Goal: Task Accomplishment & Management: Manage account settings

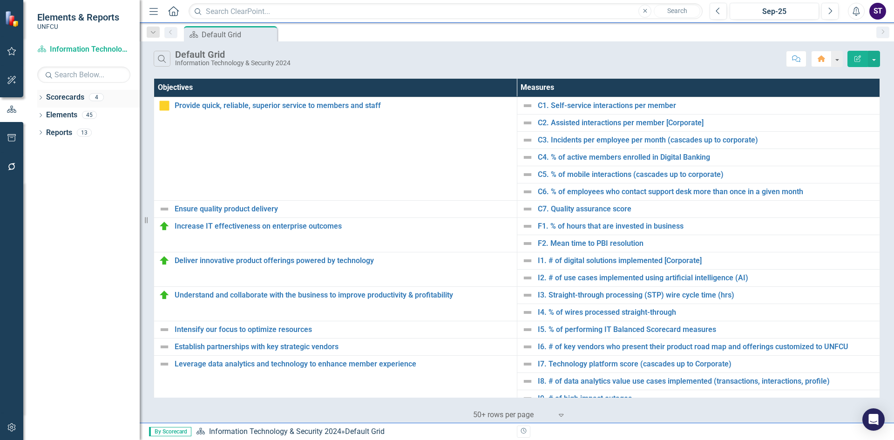
click at [41, 97] on icon "Dropdown" at bounding box center [40, 98] width 7 height 5
click at [43, 116] on icon "Dropdown" at bounding box center [45, 115] width 7 height 6
click at [73, 133] on link "Information Technology & Security 2025" at bounding box center [100, 133] width 79 height 11
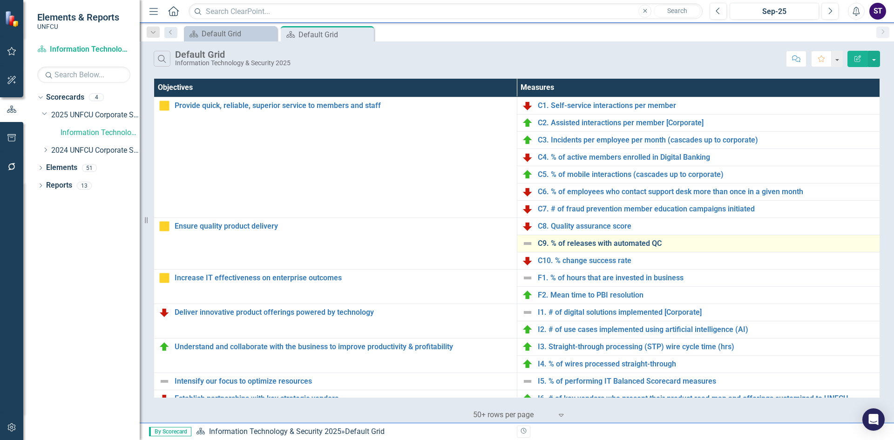
click at [589, 243] on link "C9. % of releases with automated QC" at bounding box center [707, 243] width 338 height 8
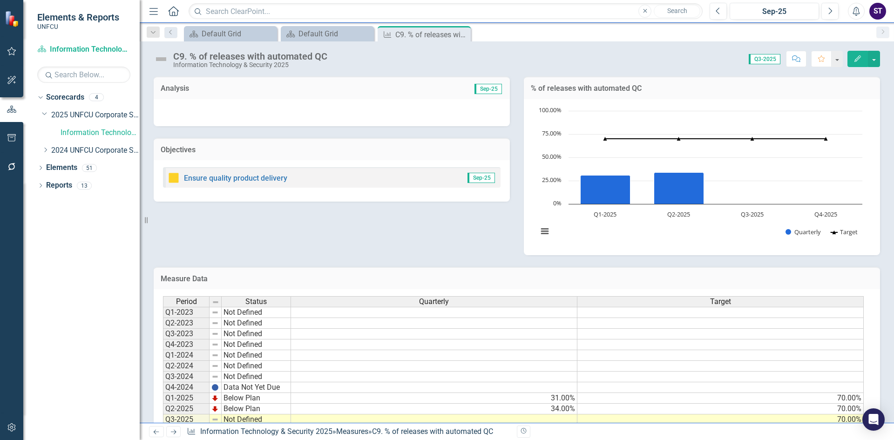
scroll to position [36, 0]
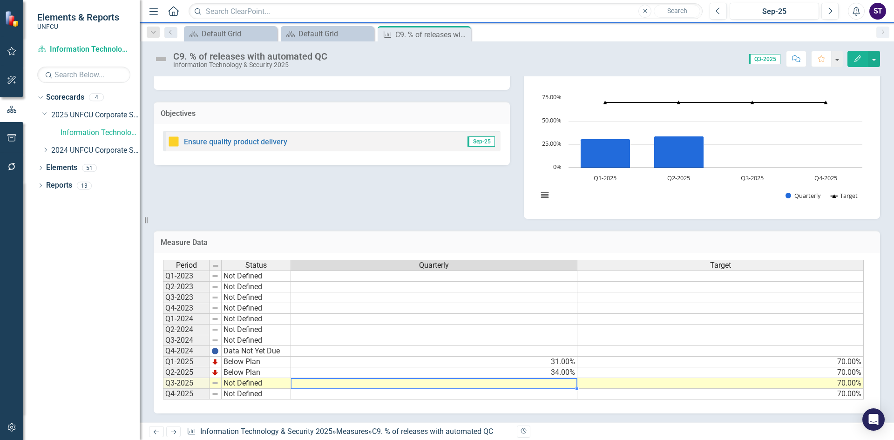
click at [558, 386] on td at bounding box center [434, 383] width 286 height 11
click at [544, 382] on td at bounding box center [434, 383] width 286 height 11
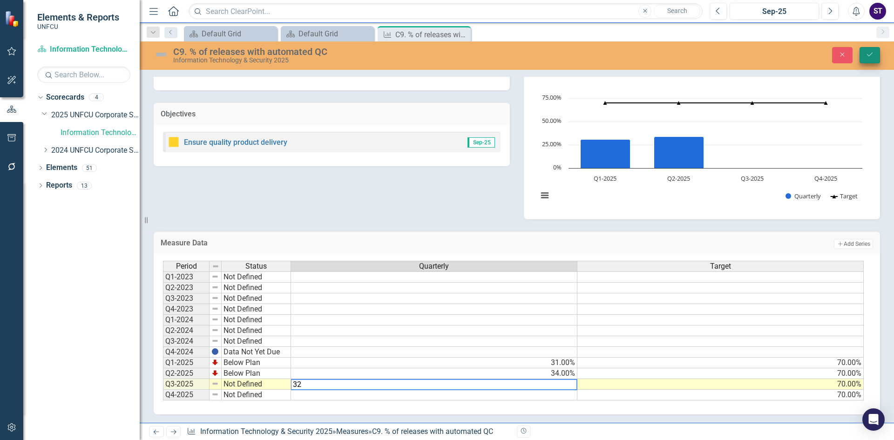
type textarea "32"
click at [863, 52] on button "Save" at bounding box center [870, 55] width 20 height 16
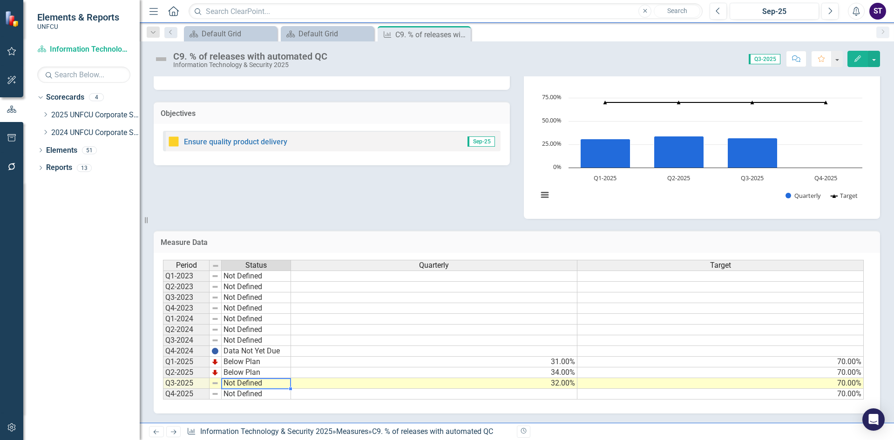
click at [255, 384] on td "Not Defined" at bounding box center [256, 383] width 69 height 11
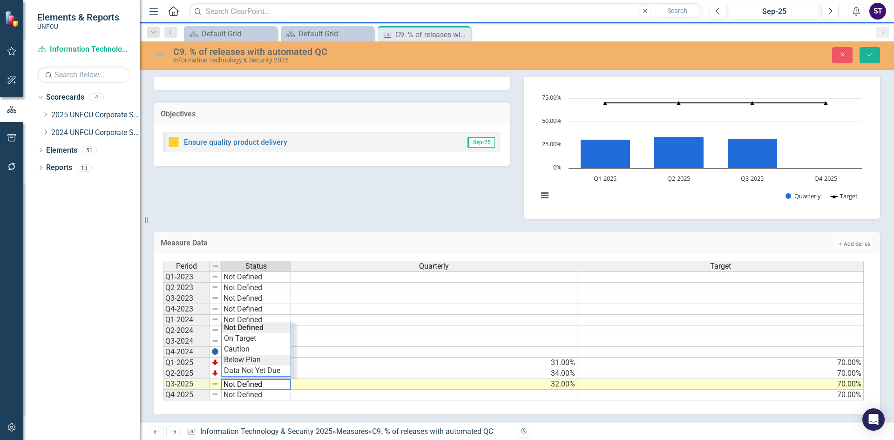
type textarea "Below Plan"
click at [243, 361] on div "Period Status Quarterly Target Q1-2023 Not Defined Q2-2023 Not Defined Q3-2023 …" at bounding box center [513, 331] width 701 height 140
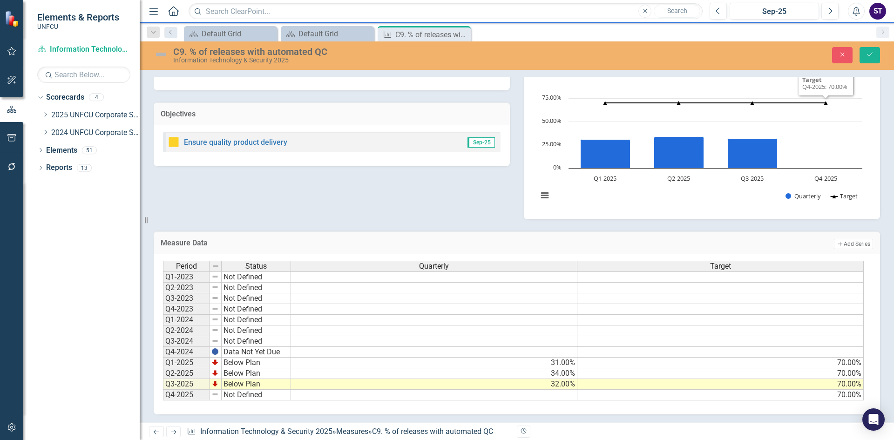
click at [872, 46] on div "C9. % of releases with automated QC Information Technology & Security 2025 Clos…" at bounding box center [517, 55] width 754 height 28
click at [872, 48] on button "Save" at bounding box center [870, 55] width 20 height 16
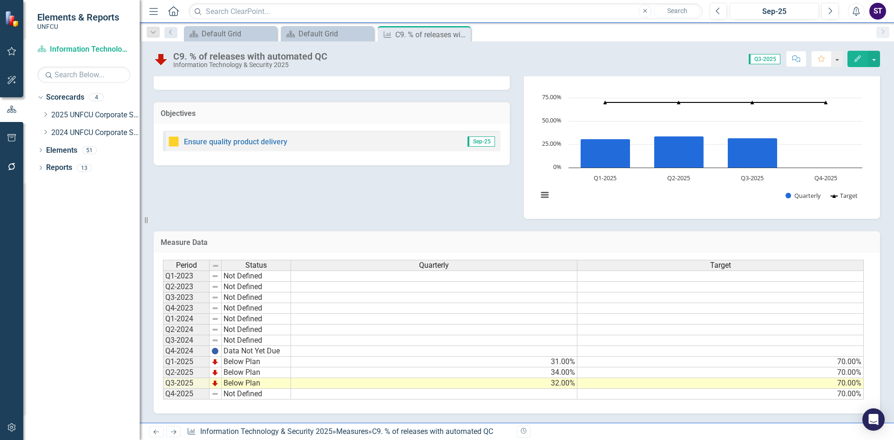
scroll to position [0, 0]
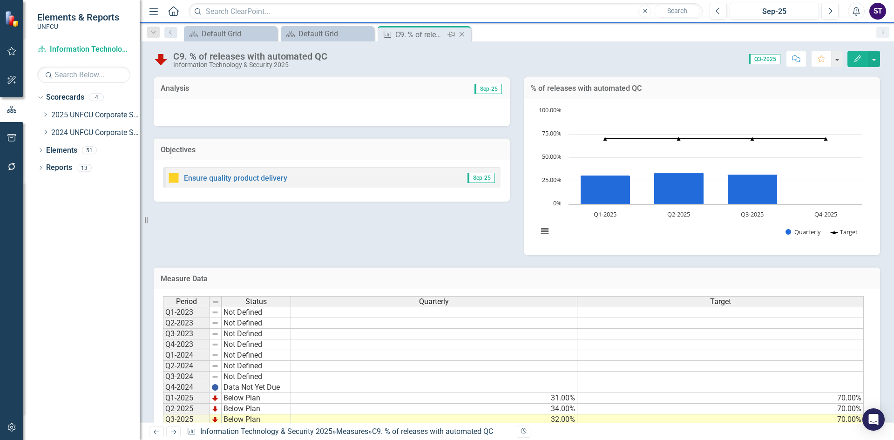
click at [461, 34] on icon at bounding box center [462, 34] width 5 height 5
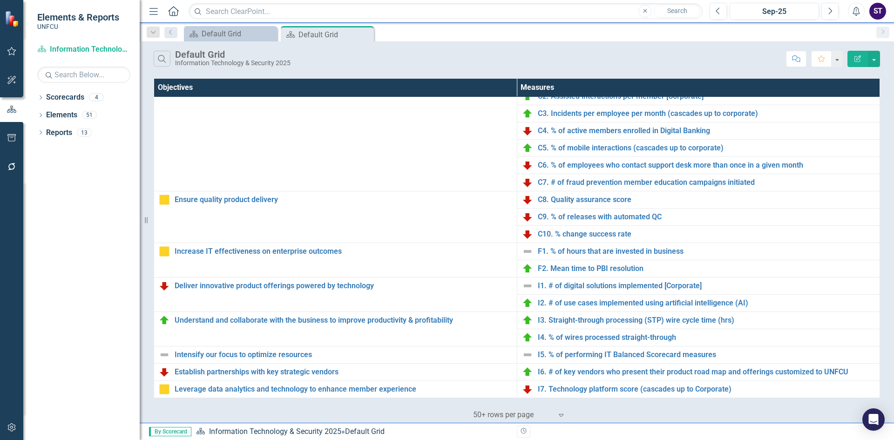
scroll to position [59, 0]
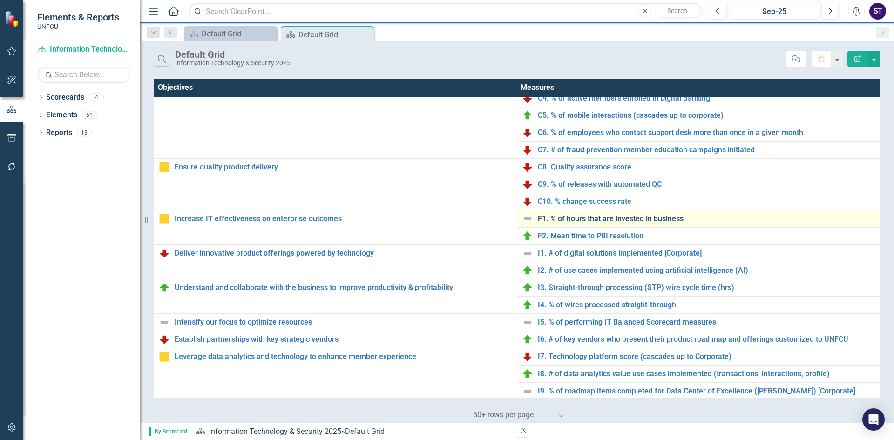
click at [572, 217] on link "F1. % of hours that are invested in business" at bounding box center [707, 219] width 338 height 8
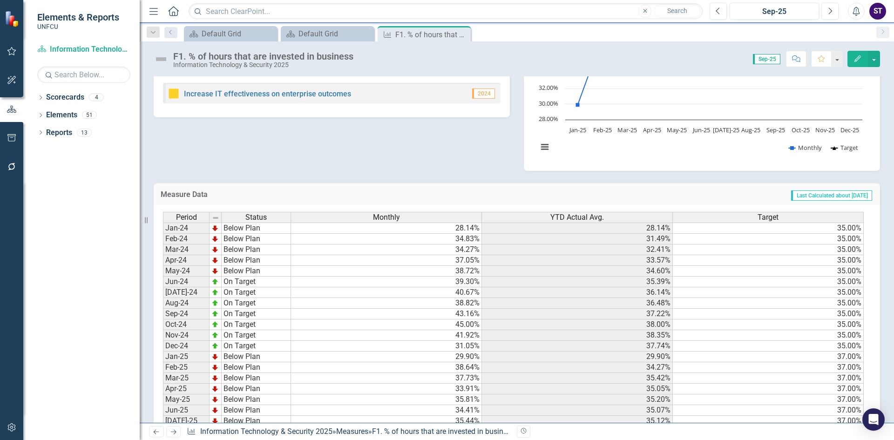
scroll to position [165, 0]
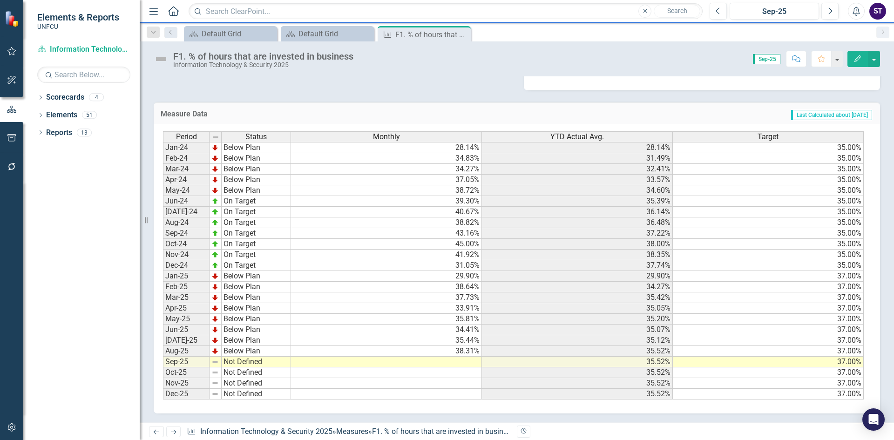
click at [437, 361] on td at bounding box center [386, 362] width 191 height 11
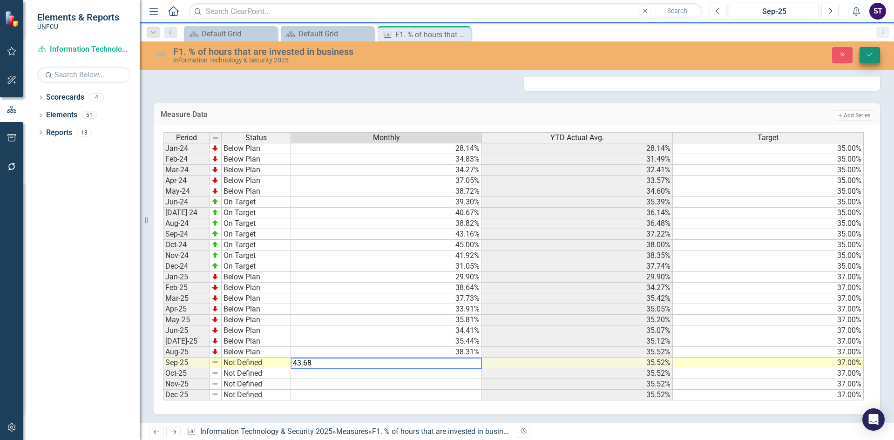
type textarea "43.68"
click at [864, 57] on button "Save" at bounding box center [870, 55] width 20 height 16
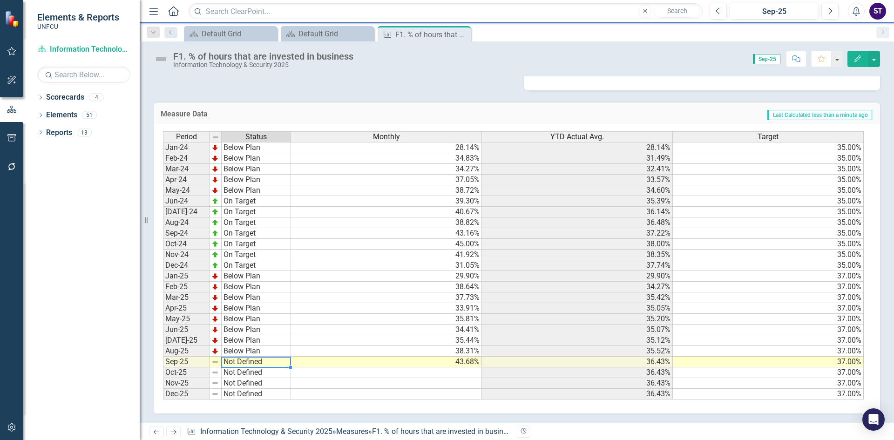
click at [248, 363] on td "Not Defined" at bounding box center [256, 362] width 69 height 11
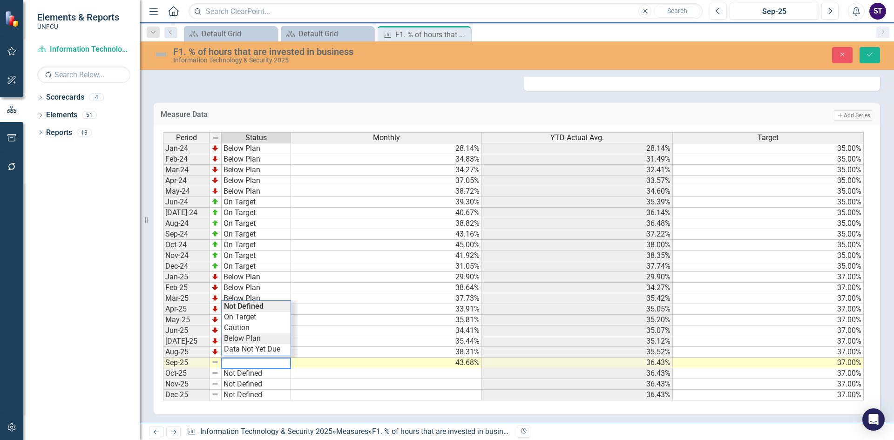
click at [250, 337] on div "Period Status Monthly YTD Actual Avg. Target Jan-24 Below Plan 28.14% 28.14% 35…" at bounding box center [513, 266] width 701 height 269
click at [863, 55] on button "Save" at bounding box center [870, 55] width 20 height 16
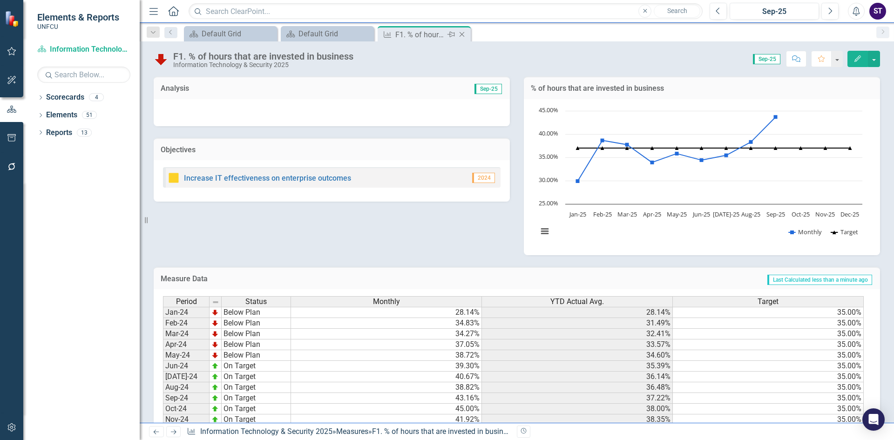
click at [462, 34] on icon at bounding box center [462, 34] width 5 height 5
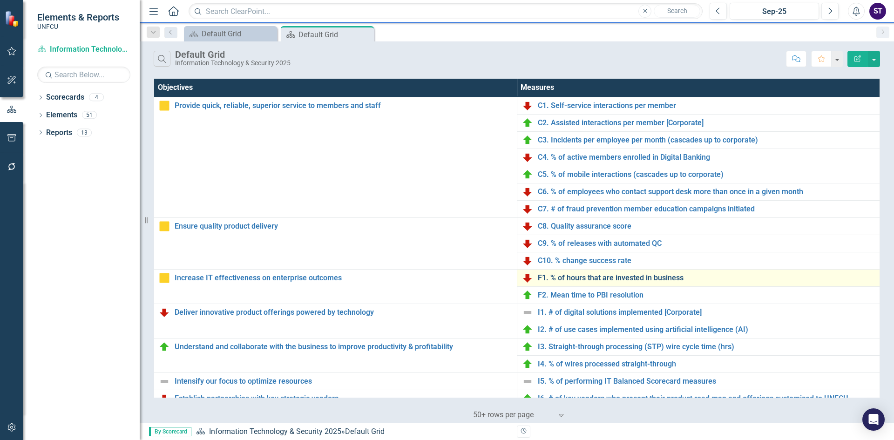
scroll to position [48, 0]
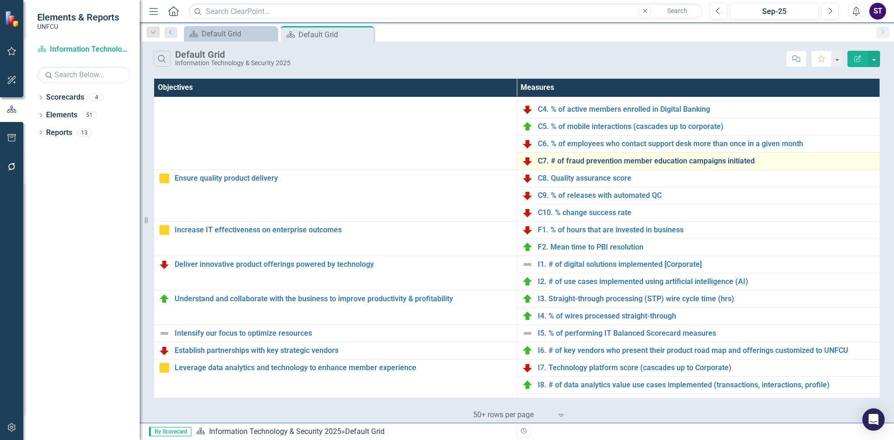
click at [593, 162] on link "C7. # of fraud prevention member education campaigns initiated" at bounding box center [707, 161] width 338 height 8
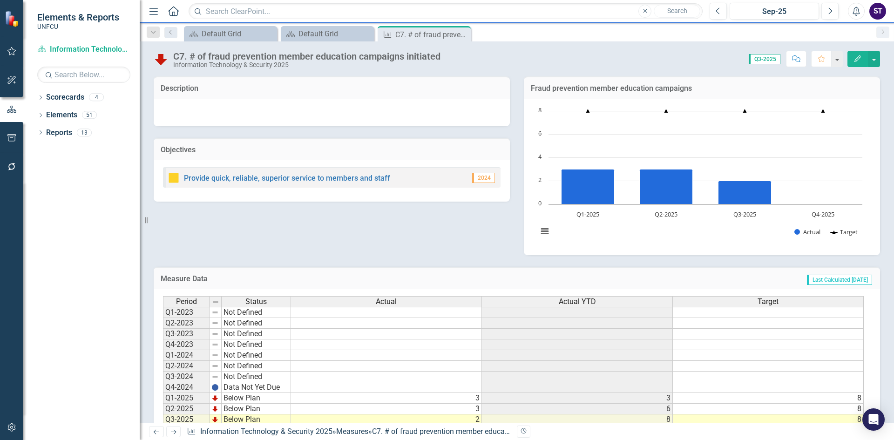
scroll to position [36, 0]
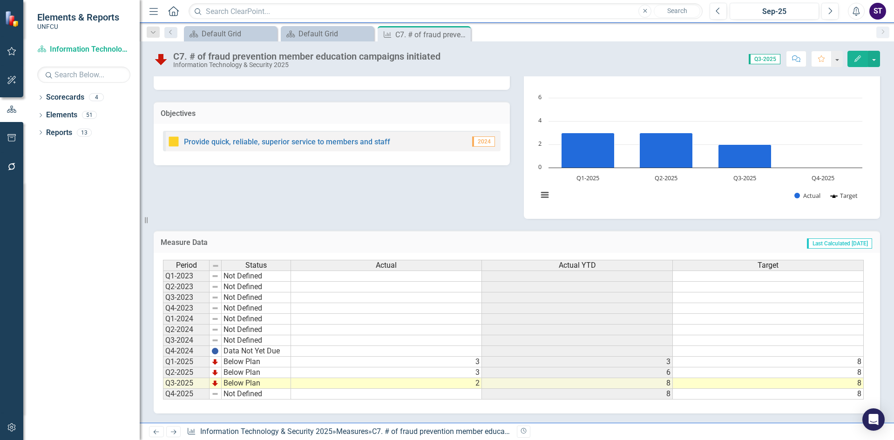
click at [228, 364] on td "Below Plan" at bounding box center [256, 362] width 69 height 11
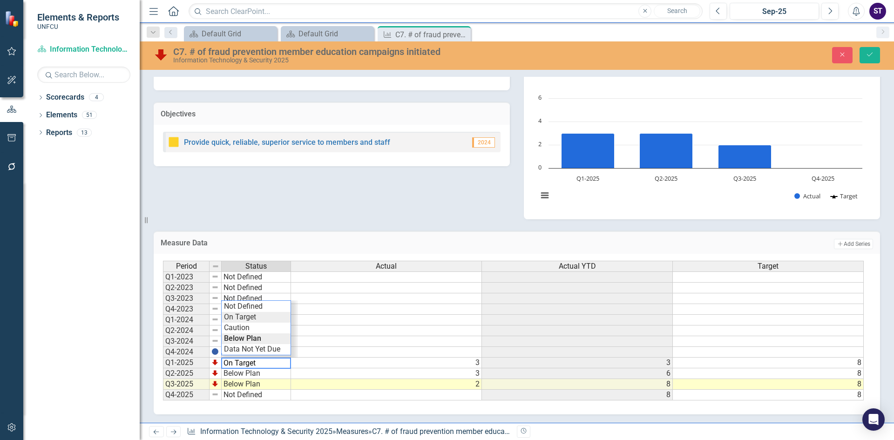
click at [242, 318] on div "Period Status Actual Actual YTD Target Q1-2023 Not Defined Q2-2023 Not Defined …" at bounding box center [513, 331] width 701 height 140
click at [241, 375] on td "Below Plan" at bounding box center [256, 373] width 69 height 11
click at [246, 328] on div "Period Status Actual Actual YTD Target Q1-2023 Not Defined Q2-2023 Not Defined …" at bounding box center [513, 331] width 701 height 140
click at [246, 384] on td "Below Plan" at bounding box center [256, 384] width 69 height 11
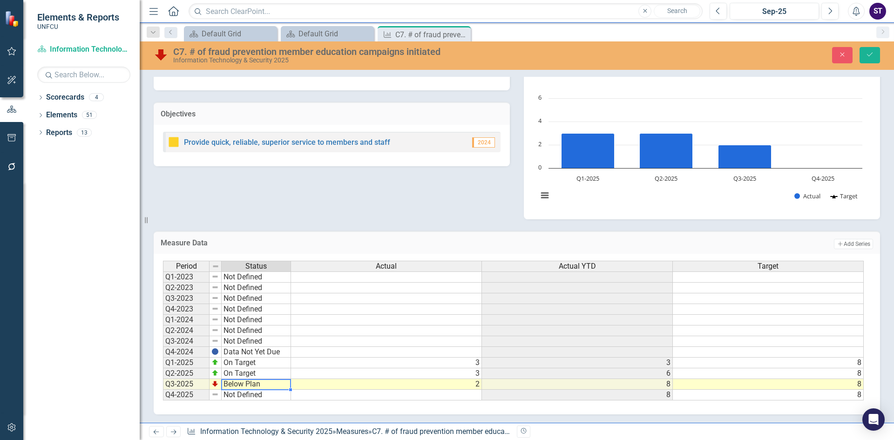
click at [246, 384] on td "Below Plan" at bounding box center [256, 384] width 69 height 11
type textarea "On Target"
click at [244, 339] on div "Period Status Actual Actual YTD Target Q1-2023 Not Defined Q2-2023 Not Defined …" at bounding box center [513, 331] width 701 height 140
click at [872, 54] on icon "Save" at bounding box center [870, 54] width 8 height 7
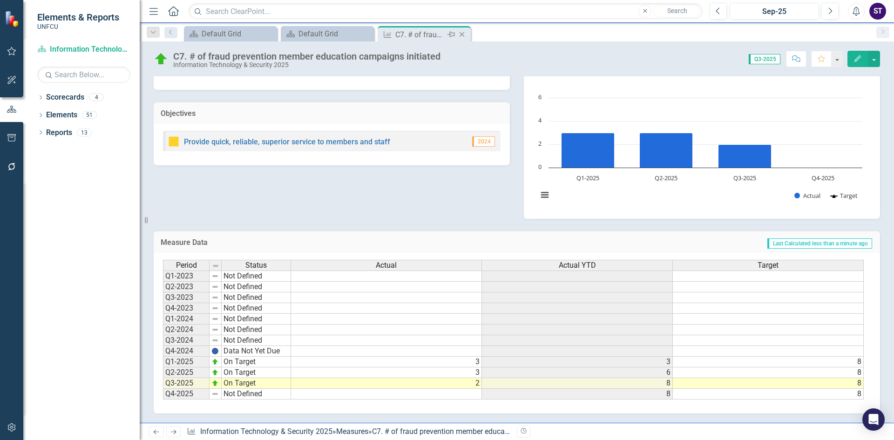
click at [461, 31] on icon "Close" at bounding box center [461, 34] width 9 height 7
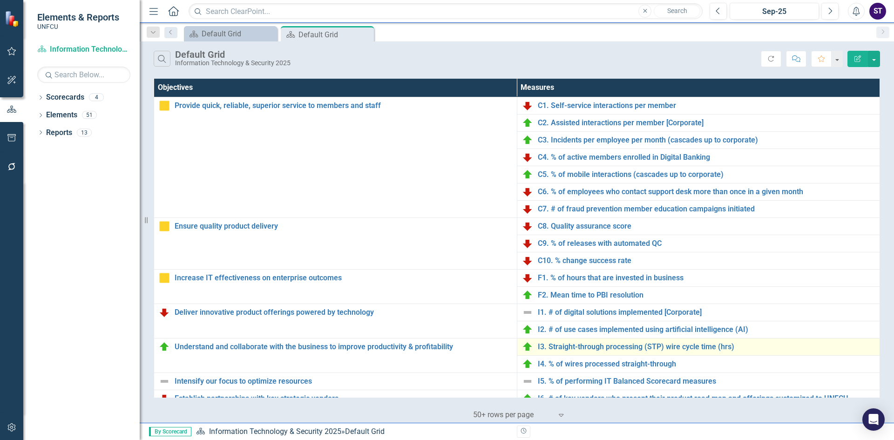
scroll to position [66, 0]
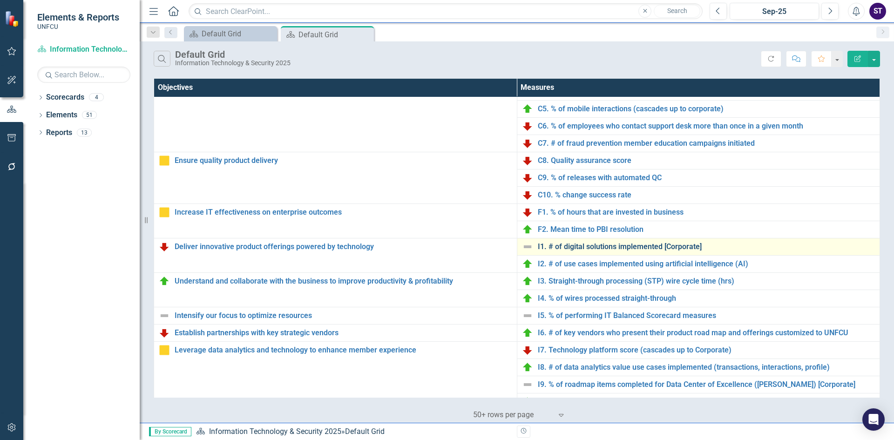
click at [577, 246] on link "I1. # of digital solutions implemented [Corporate]" at bounding box center [707, 247] width 338 height 8
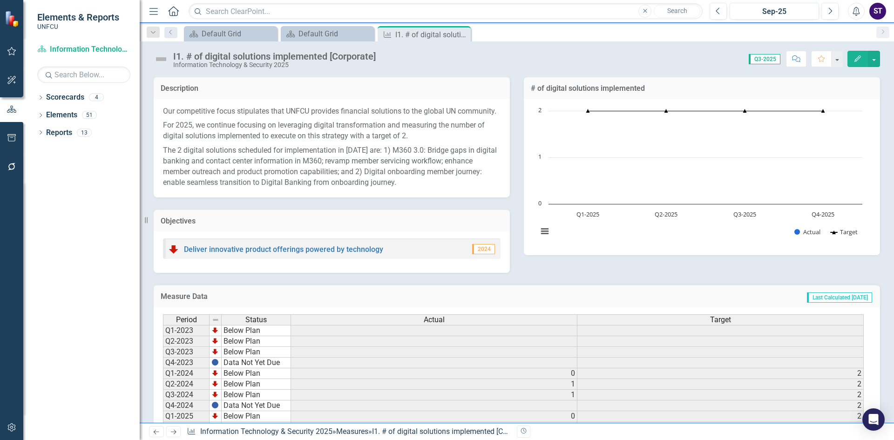
scroll to position [65, 0]
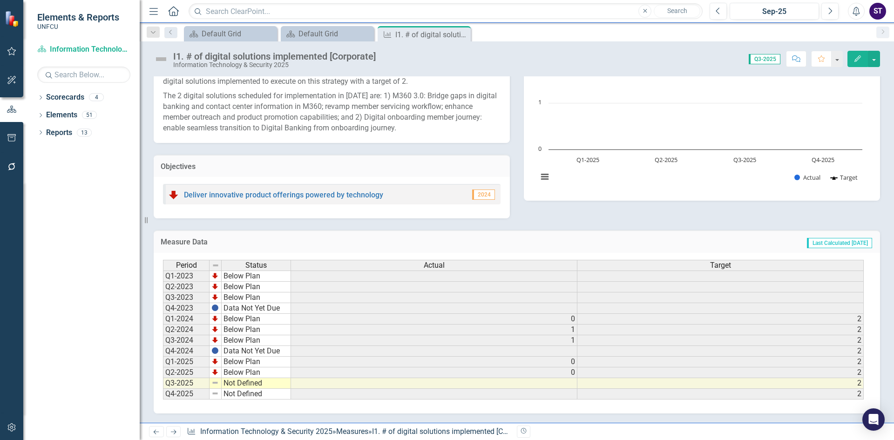
click at [414, 383] on td at bounding box center [434, 383] width 286 height 11
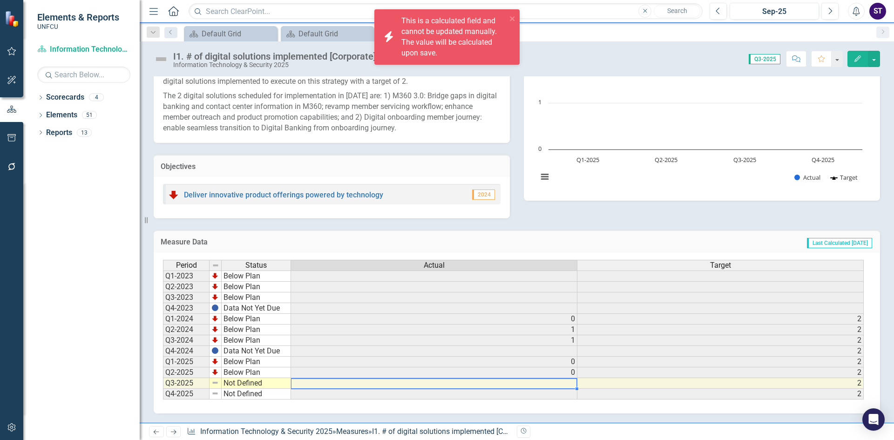
click at [414, 383] on td at bounding box center [434, 383] width 286 height 11
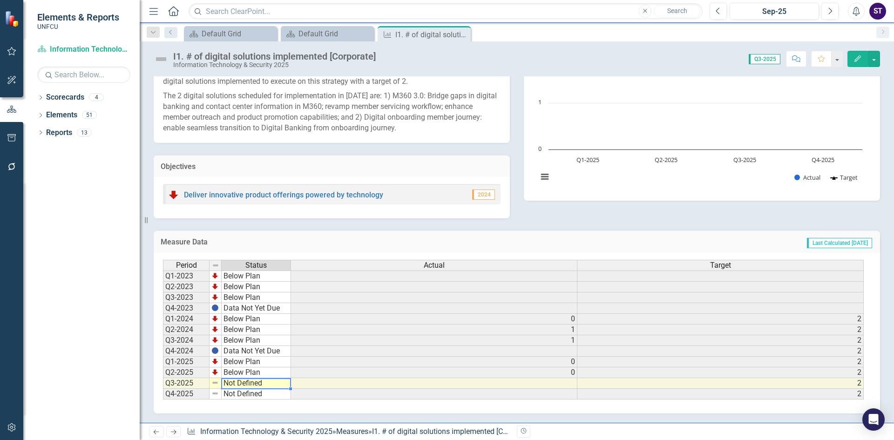
click at [249, 386] on td "Not Defined" at bounding box center [256, 383] width 69 height 11
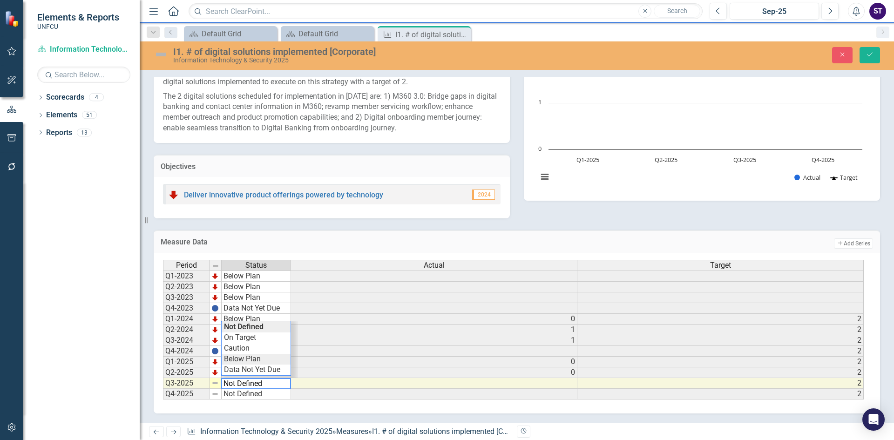
type textarea "Below Plan"
click at [247, 359] on div "Period Status Actual Target Q1-2023 Below Plan Q2-2023 Below Plan Q3-2023 Below…" at bounding box center [513, 330] width 701 height 140
click at [864, 54] on button "Save" at bounding box center [870, 55] width 20 height 16
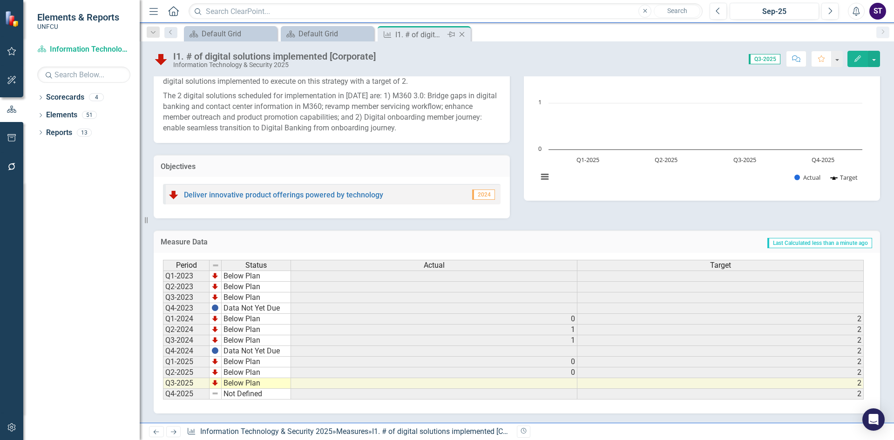
click at [461, 35] on icon at bounding box center [462, 34] width 5 height 5
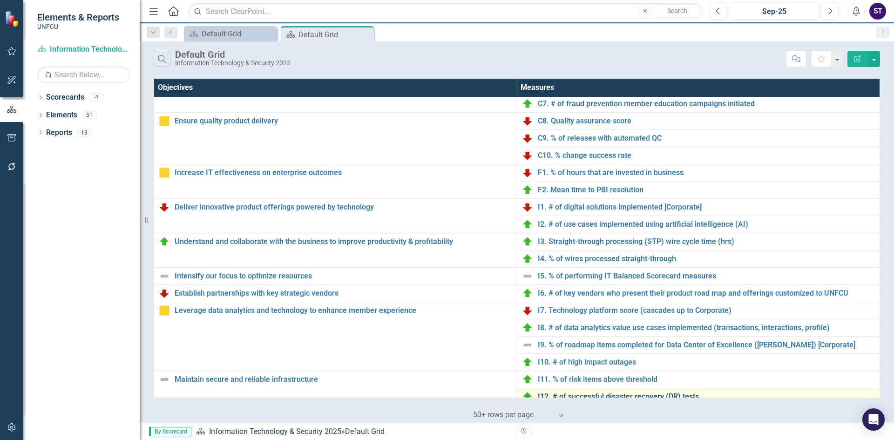
scroll to position [172, 0]
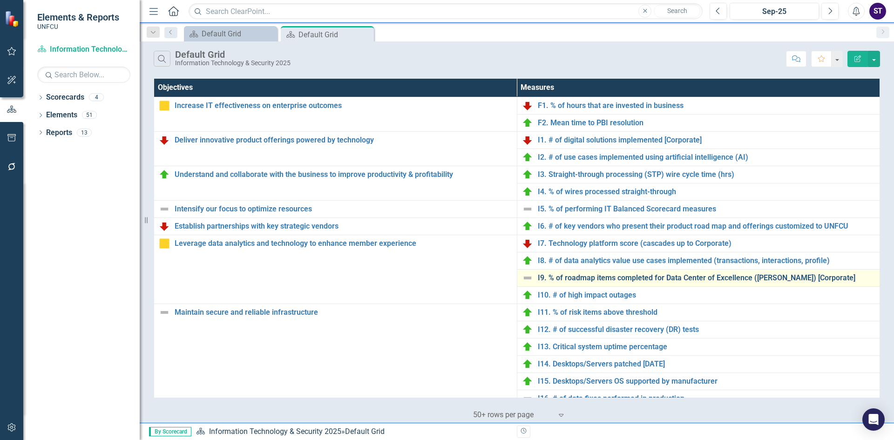
click at [570, 277] on link "I9. % of roadmap items completed for Data Center of Excellence ([PERSON_NAME]) …" at bounding box center [707, 278] width 338 height 8
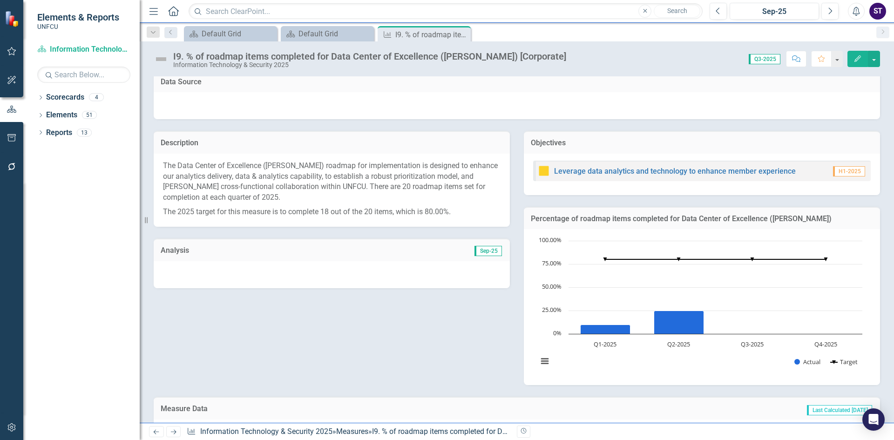
scroll to position [237, 0]
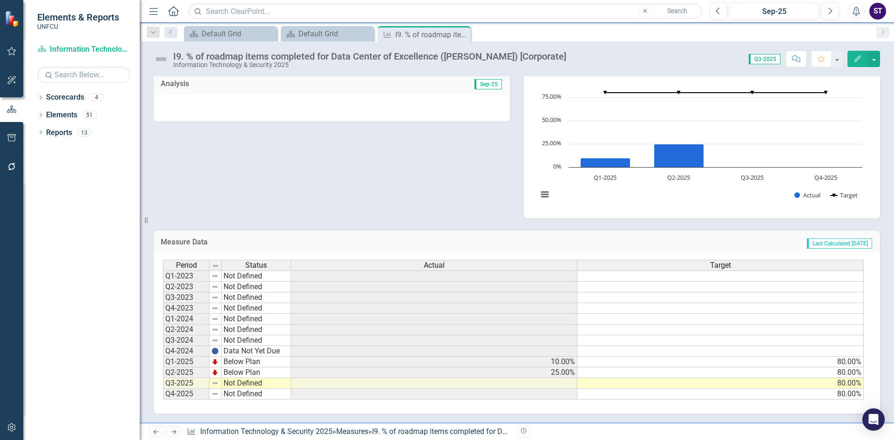
click at [552, 381] on td at bounding box center [434, 383] width 286 height 11
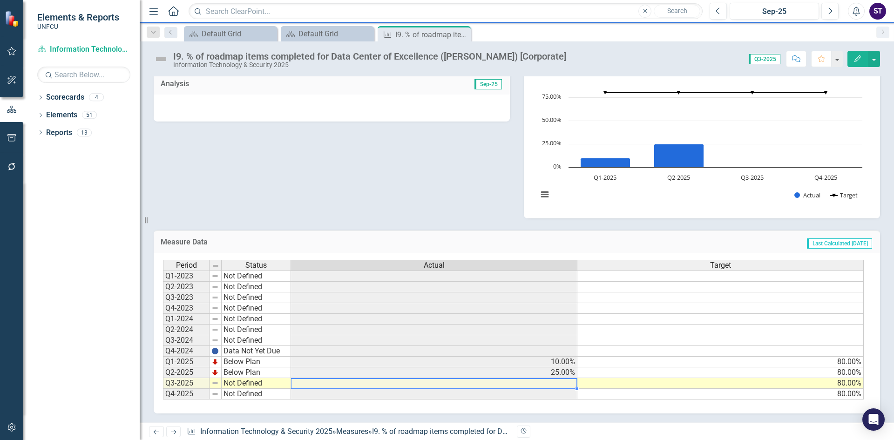
click at [552, 381] on td at bounding box center [434, 383] width 286 height 11
click at [372, 392] on td at bounding box center [434, 394] width 286 height 11
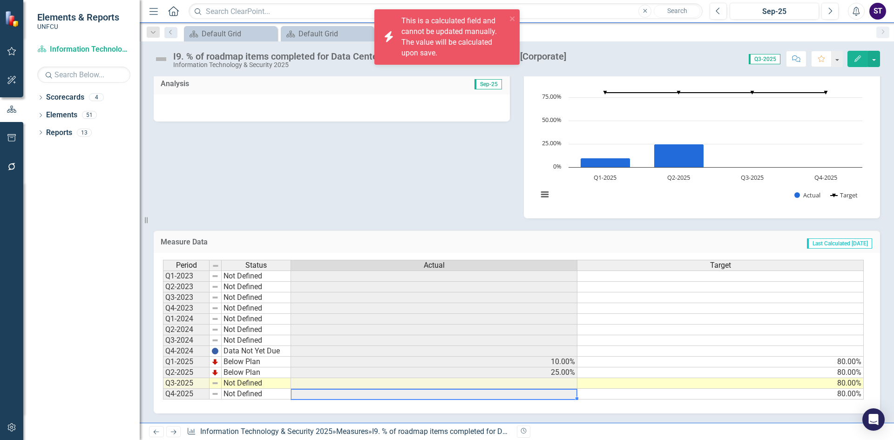
click at [366, 380] on td at bounding box center [434, 383] width 286 height 11
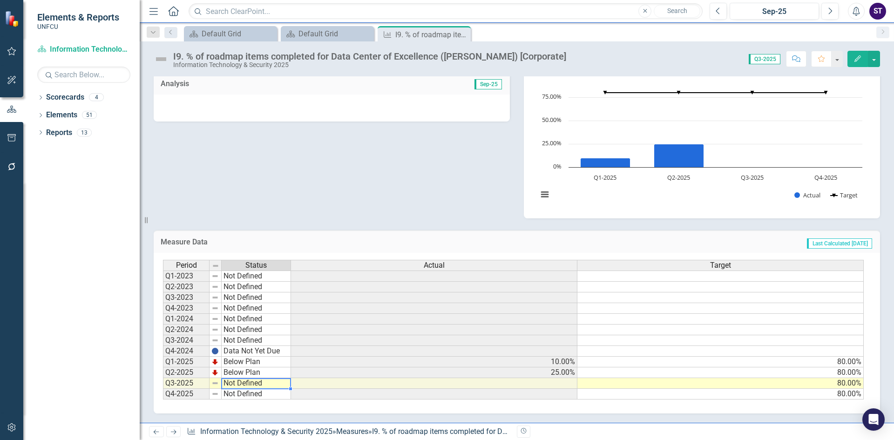
click at [257, 382] on td "Not Defined" at bounding box center [256, 383] width 69 height 11
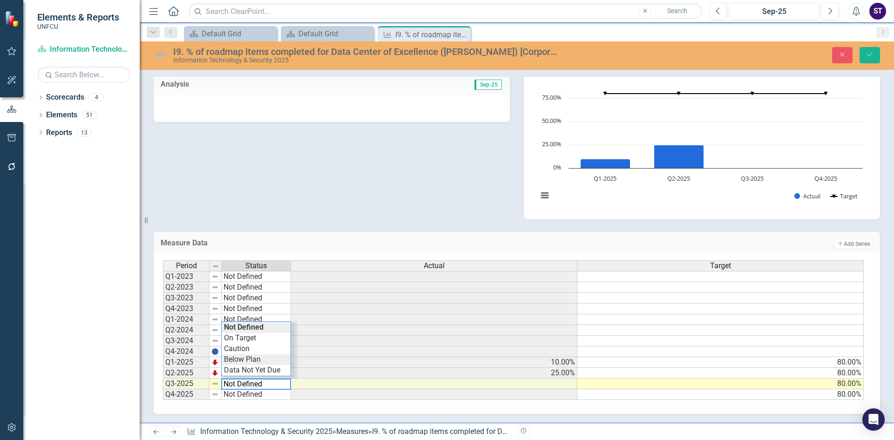
type textarea "Below Plan"
click at [254, 361] on div "Period Status Actual Target Q1-2023 Not Defined Q2-2023 Not Defined Q3-2023 Not…" at bounding box center [513, 330] width 701 height 140
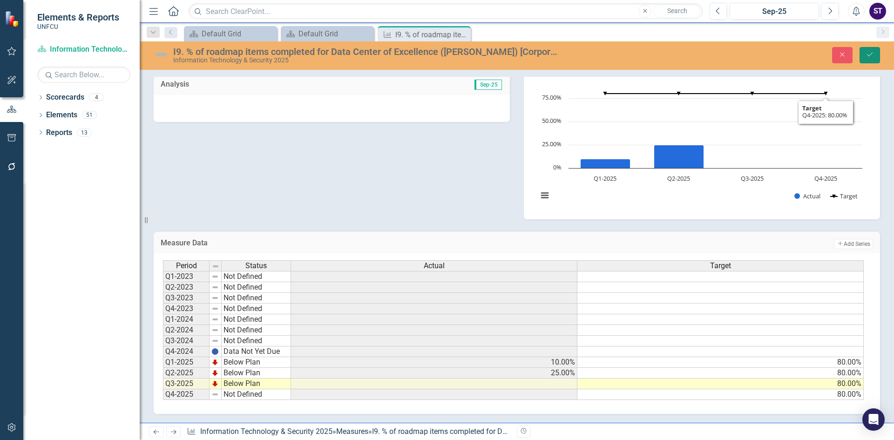
click at [864, 53] on button "Save" at bounding box center [870, 55] width 20 height 16
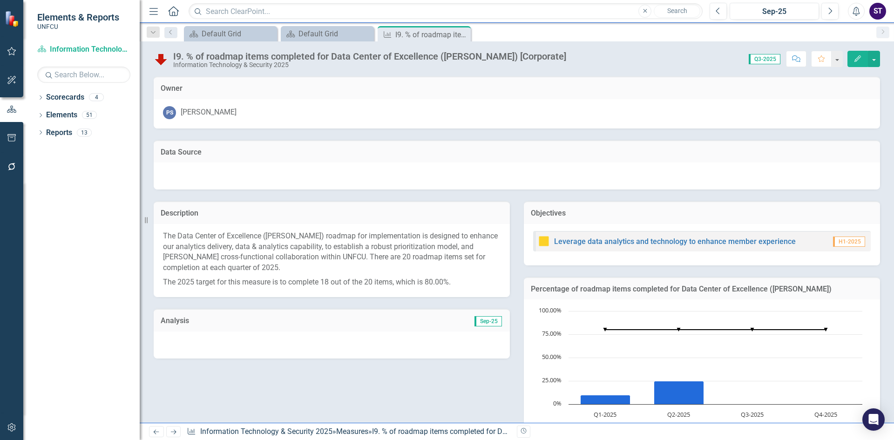
click at [0, 0] on icon "Close" at bounding box center [0, 0] width 0 height 0
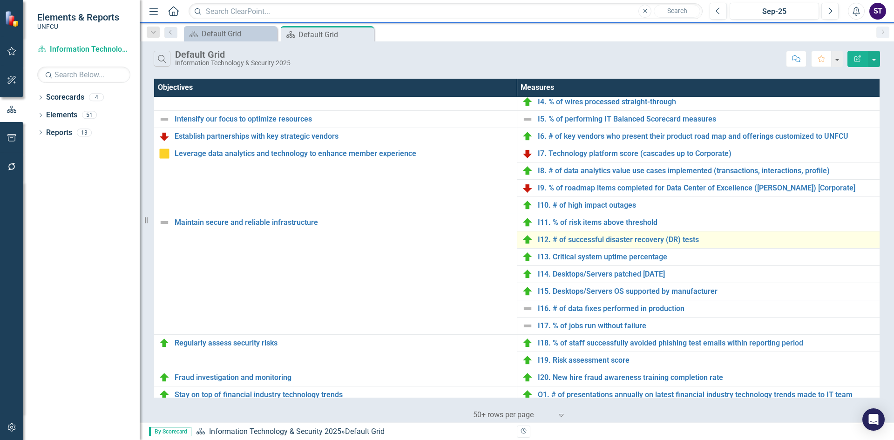
scroll to position [296, 0]
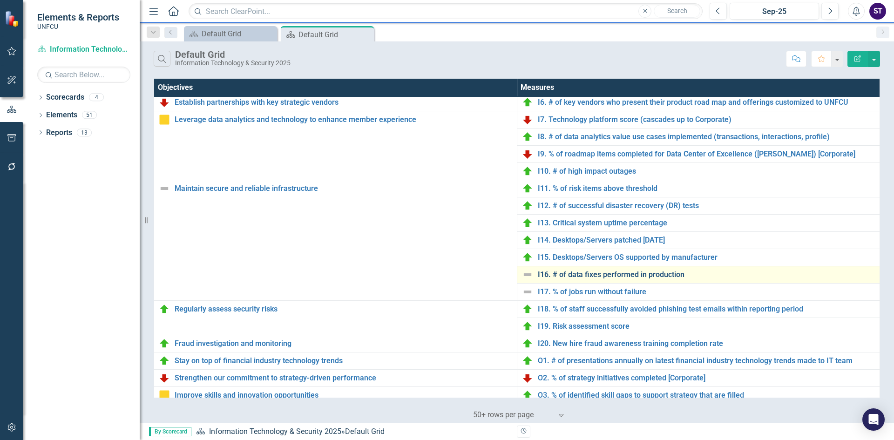
click at [609, 273] on link "I16. # of data fixes performed in production" at bounding box center [707, 275] width 338 height 8
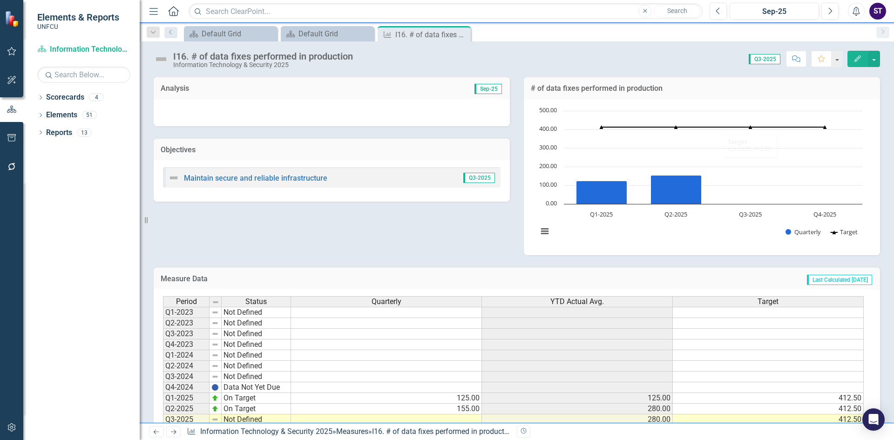
scroll to position [36, 0]
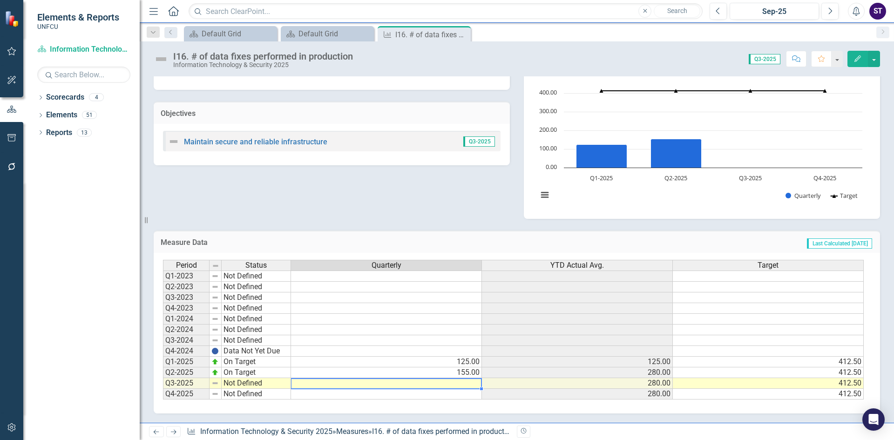
click at [462, 382] on td at bounding box center [386, 383] width 191 height 11
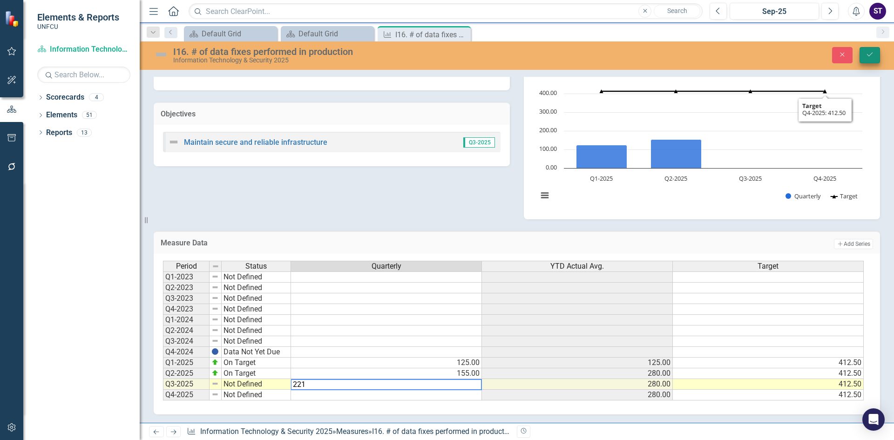
type textarea "221"
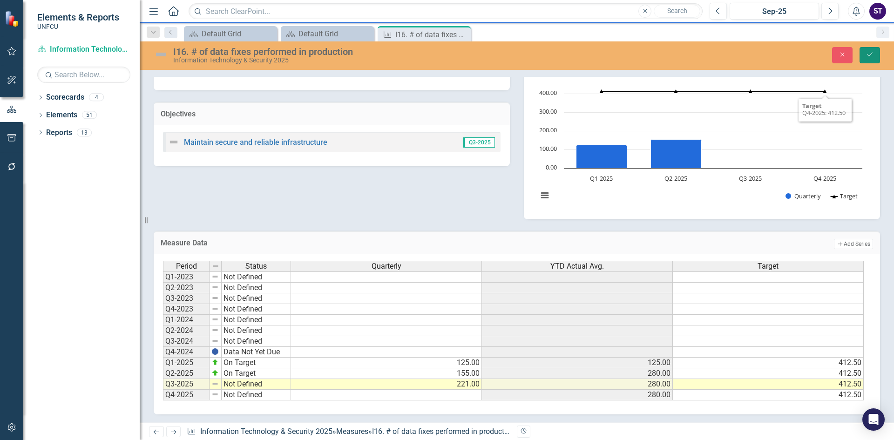
click at [870, 53] on icon "Save" at bounding box center [870, 54] width 8 height 7
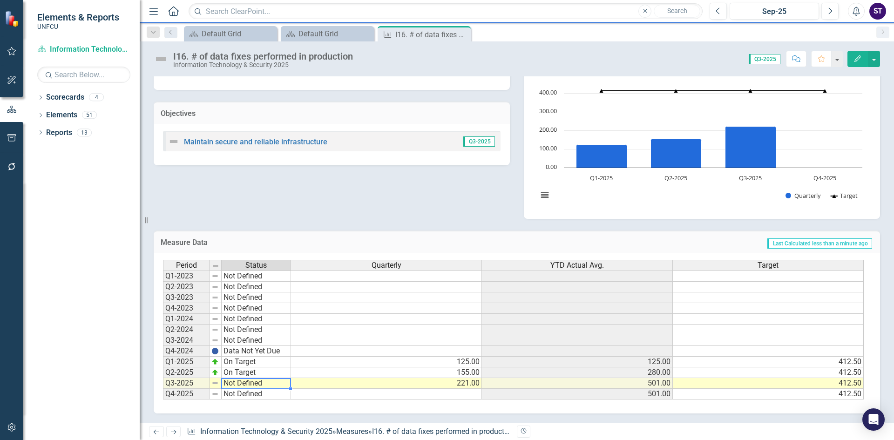
click at [233, 383] on td "Not Defined" at bounding box center [256, 383] width 69 height 11
click at [232, 383] on td "Not Defined" at bounding box center [256, 383] width 69 height 11
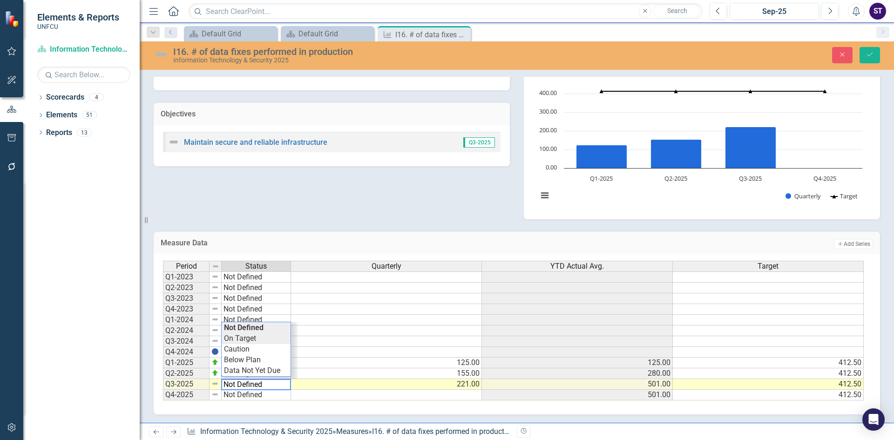
type textarea "On Target"
click at [237, 340] on div "Period Status Quarterly YTD Actual Avg. Target Q1-2023 Not Defined Q2-2023 Not …" at bounding box center [513, 331] width 701 height 140
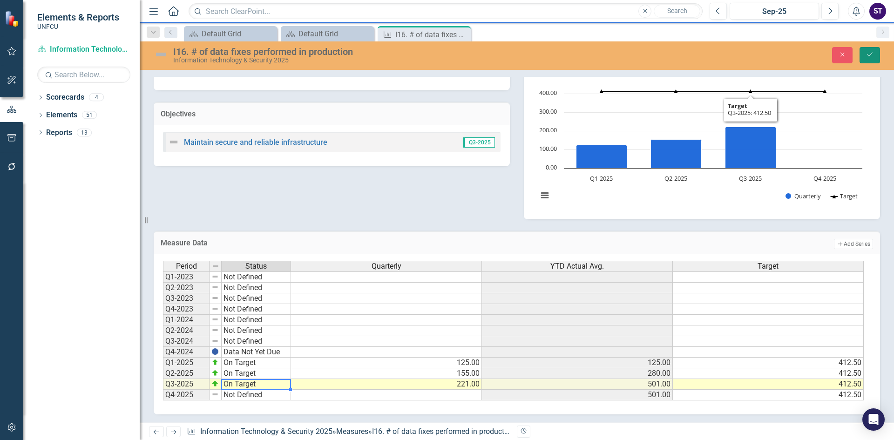
click at [868, 51] on icon "Save" at bounding box center [870, 54] width 8 height 7
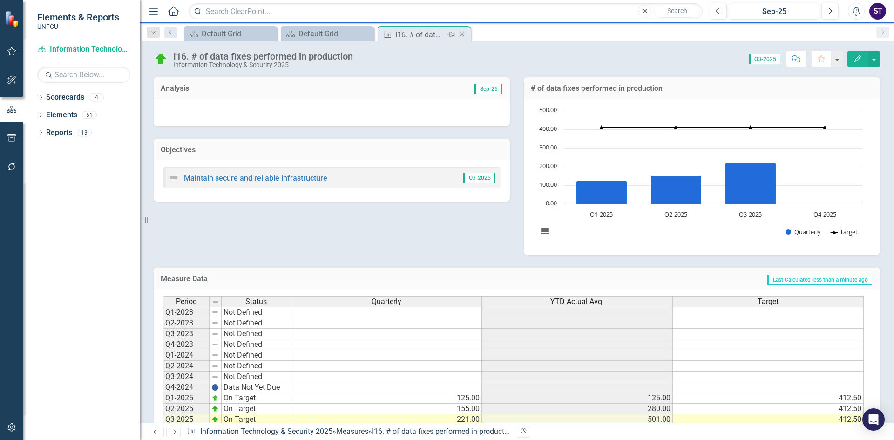
click at [461, 35] on icon "Close" at bounding box center [461, 34] width 9 height 7
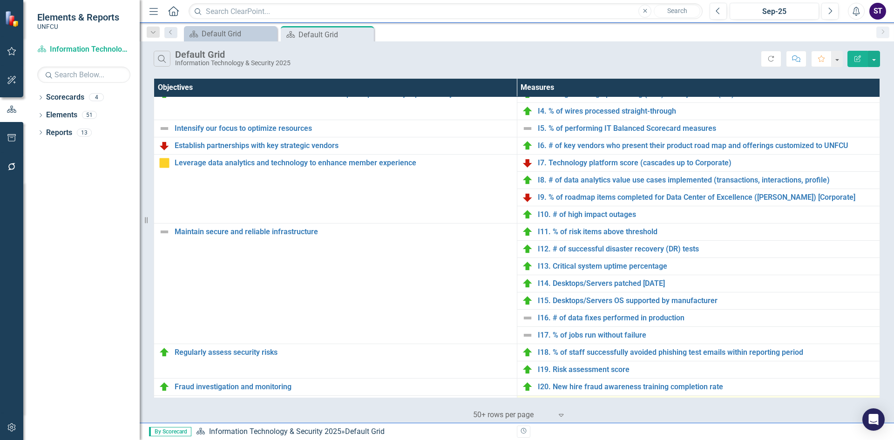
scroll to position [337, 0]
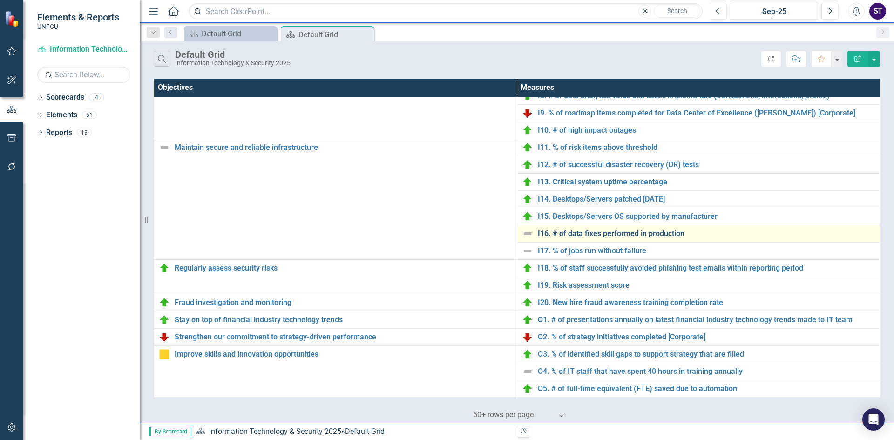
click at [577, 232] on link "I16. # of data fixes performed in production" at bounding box center [707, 234] width 338 height 8
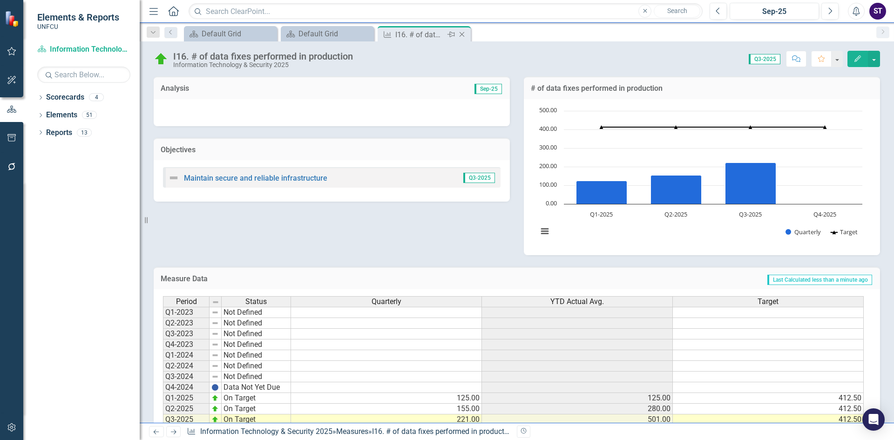
click at [464, 36] on icon "Close" at bounding box center [461, 34] width 9 height 7
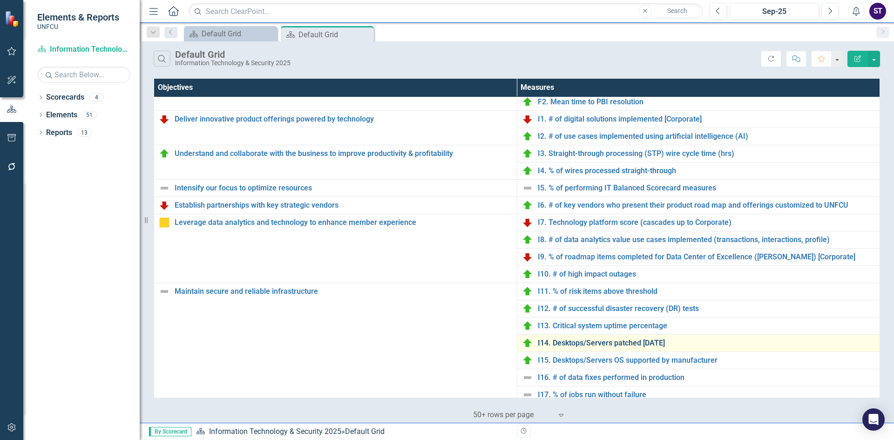
scroll to position [260, 0]
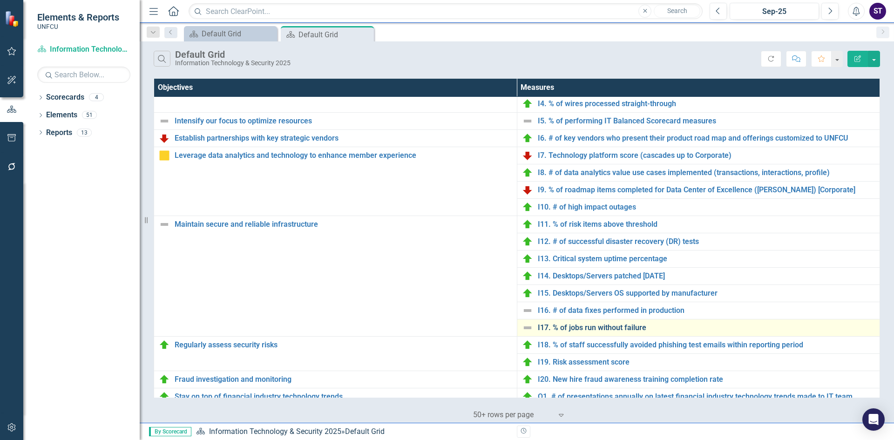
click at [575, 328] on link "I17. % of jobs run without failure" at bounding box center [707, 328] width 338 height 8
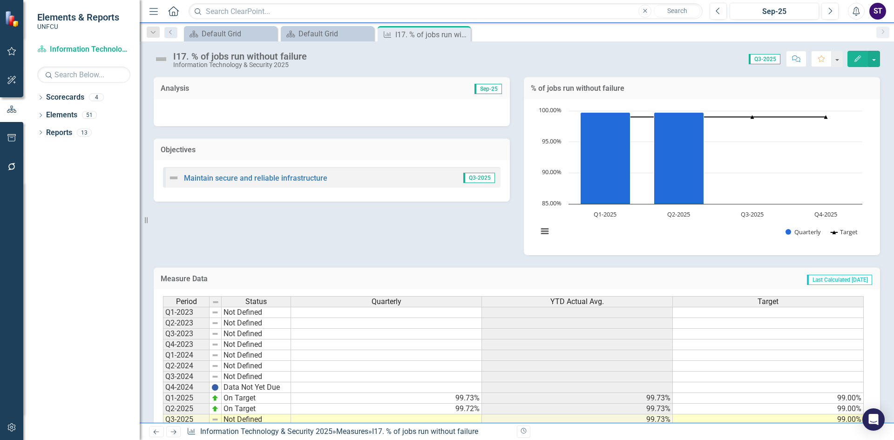
scroll to position [36, 0]
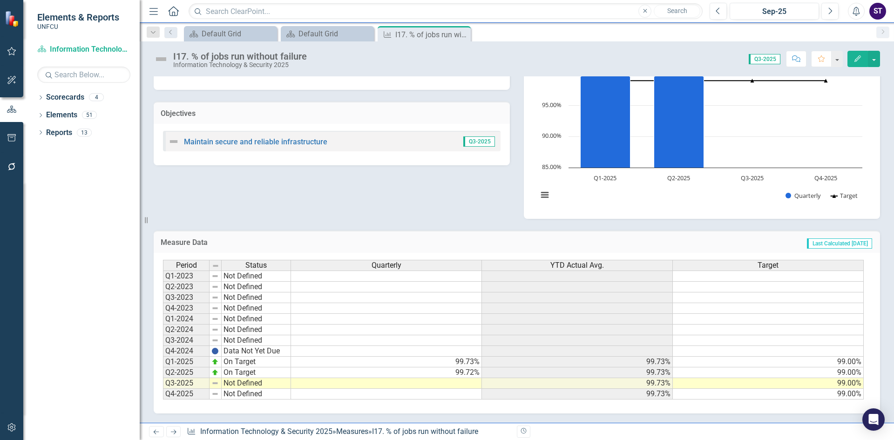
click at [459, 385] on td at bounding box center [386, 383] width 191 height 11
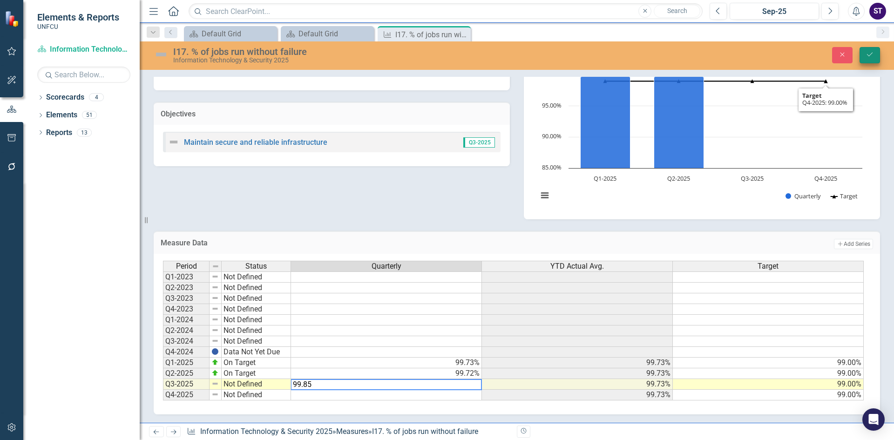
type textarea "99.85"
click at [872, 59] on button "Save" at bounding box center [870, 55] width 20 height 16
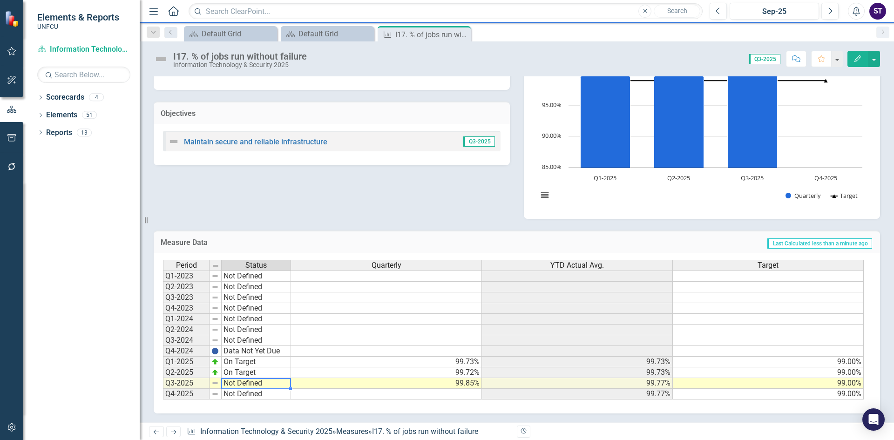
click at [242, 384] on td "Not Defined" at bounding box center [256, 383] width 69 height 11
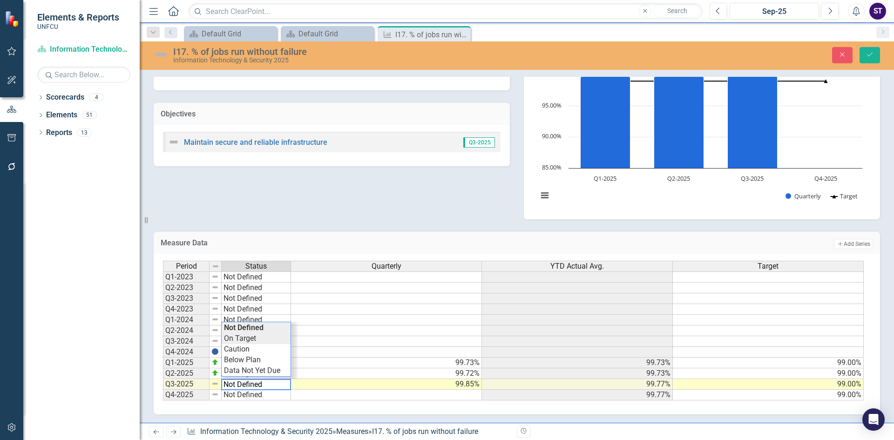
type textarea "On Target"
click at [236, 340] on div "Period Status Quarterly YTD Actual Avg. Target Q1-2023 Not Defined Q2-2023 Not …" at bounding box center [513, 331] width 701 height 140
click at [871, 58] on icon "Save" at bounding box center [870, 54] width 8 height 7
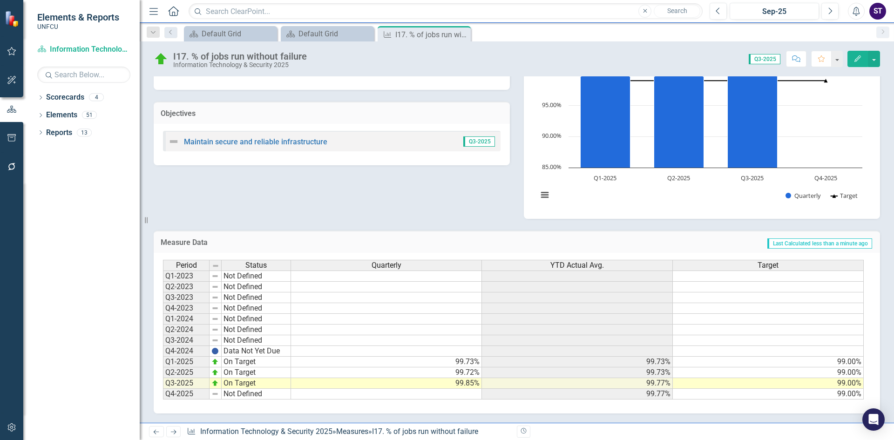
scroll to position [0, 0]
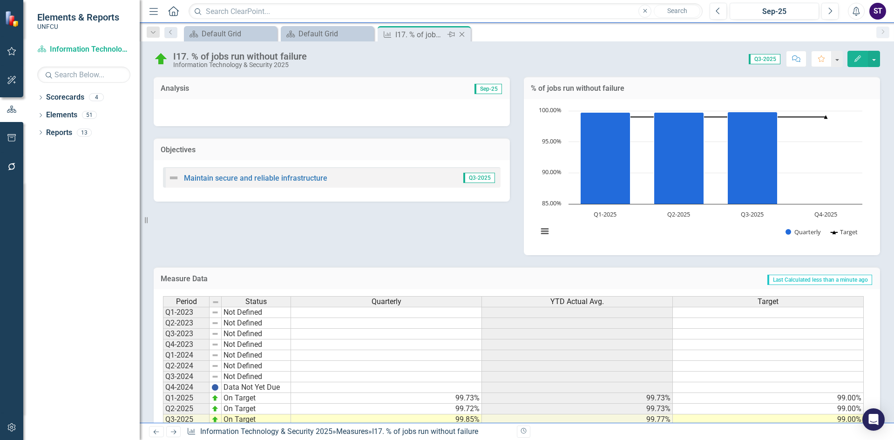
click at [462, 32] on icon "Close" at bounding box center [461, 34] width 9 height 7
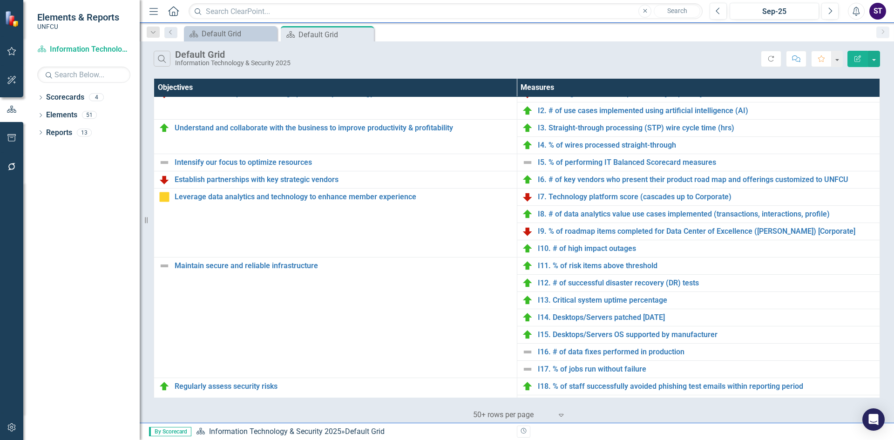
scroll to position [337, 0]
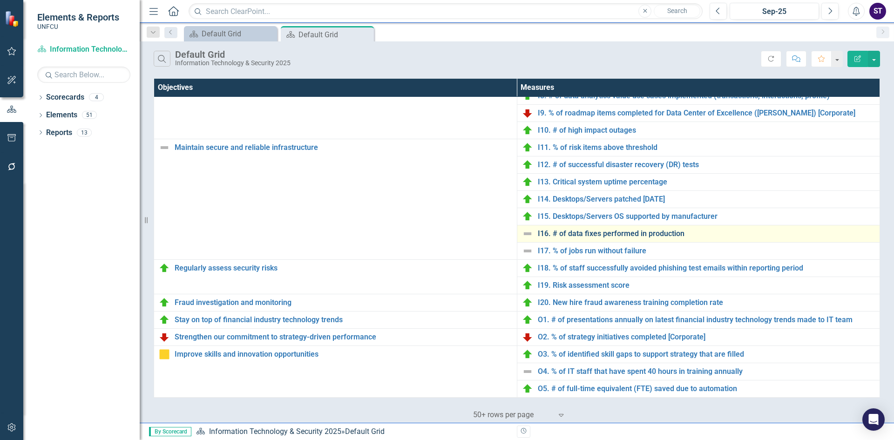
click at [563, 235] on link "I16. # of data fixes performed in production" at bounding box center [707, 234] width 338 height 8
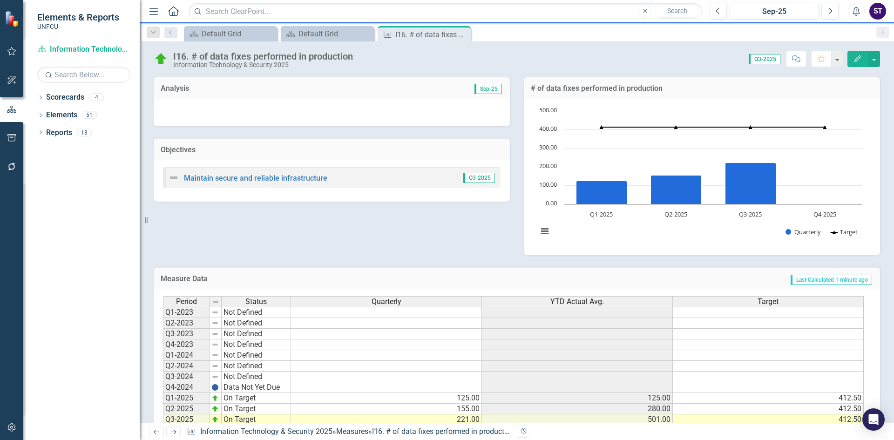
scroll to position [36, 0]
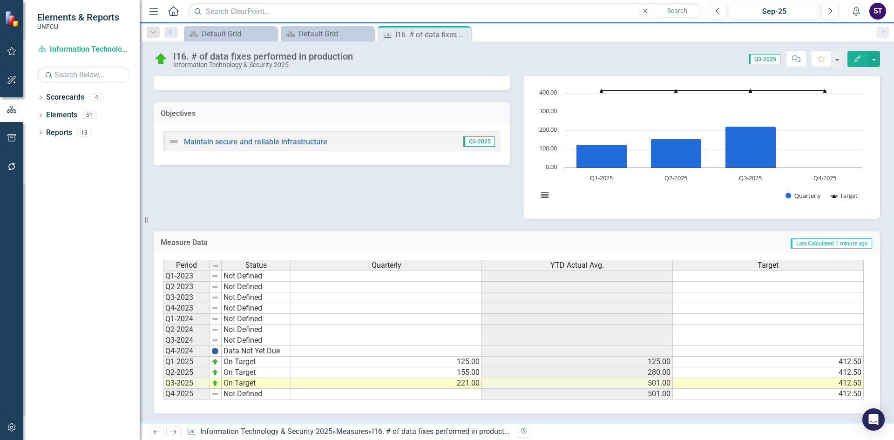
click at [249, 388] on td "On Target" at bounding box center [256, 383] width 69 height 11
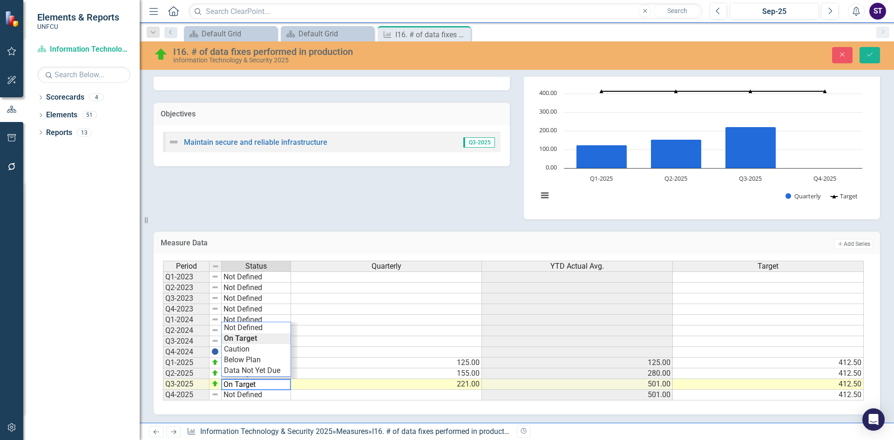
type textarea "On Target"
click at [248, 340] on div "Period Status Quarterly YTD Actual Avg. Target Q1-2023 Not Defined Q2-2023 Not …" at bounding box center [513, 331] width 701 height 140
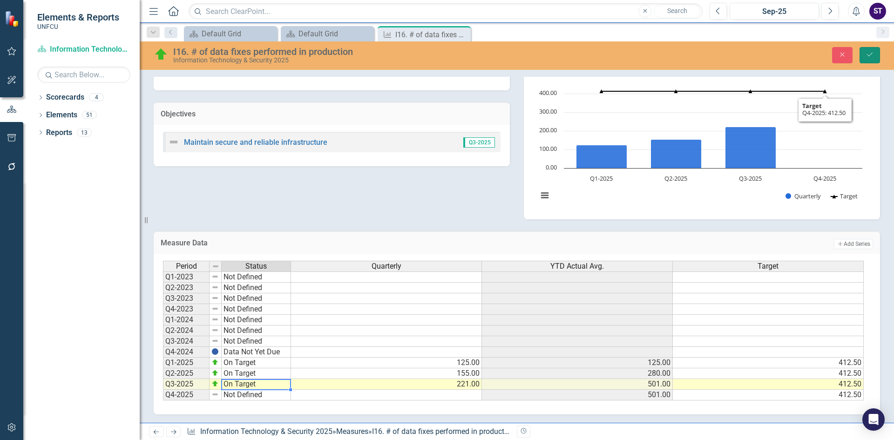
click at [873, 54] on icon "Save" at bounding box center [870, 54] width 8 height 7
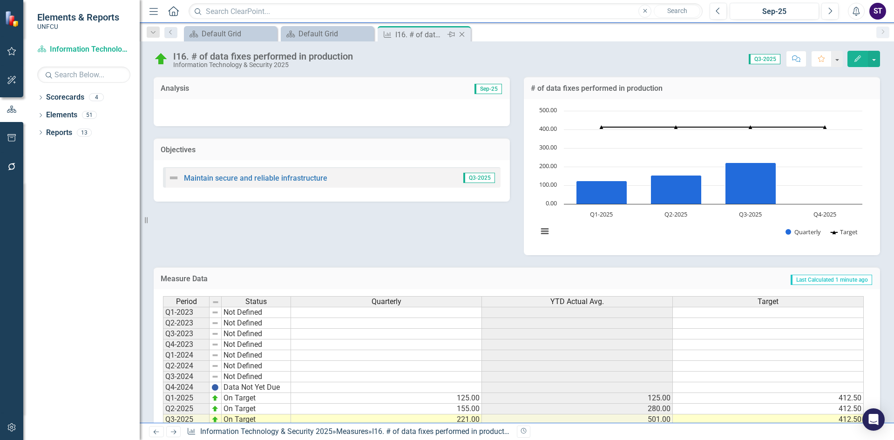
click at [464, 31] on icon "Close" at bounding box center [461, 34] width 9 height 7
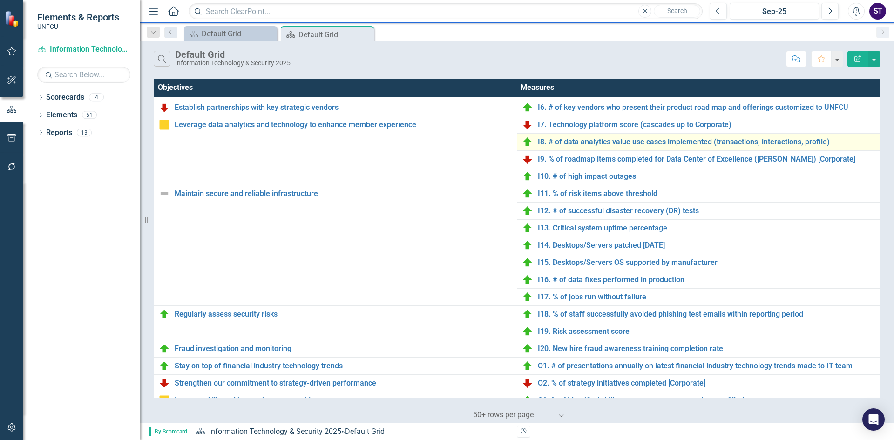
scroll to position [337, 0]
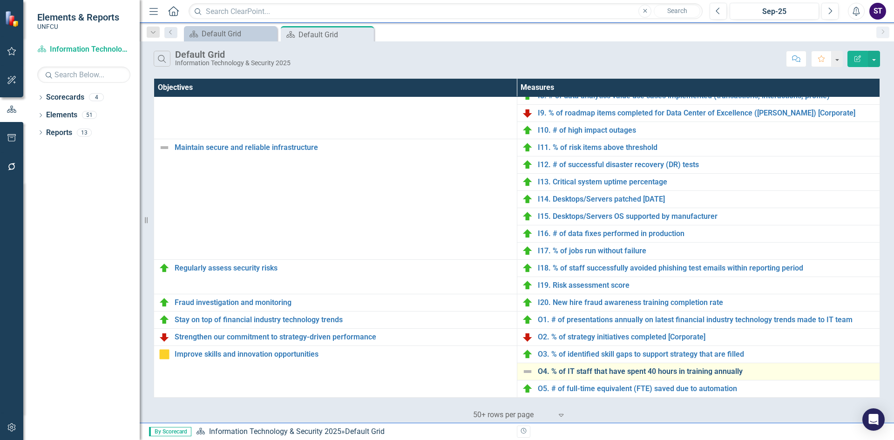
click at [606, 372] on link "O4. % of IT staff that have spent 40 hours in training annually" at bounding box center [707, 371] width 338 height 8
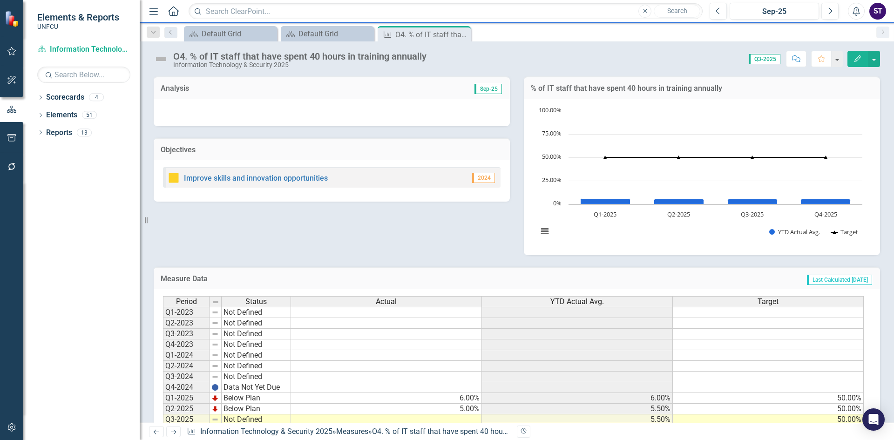
scroll to position [36, 0]
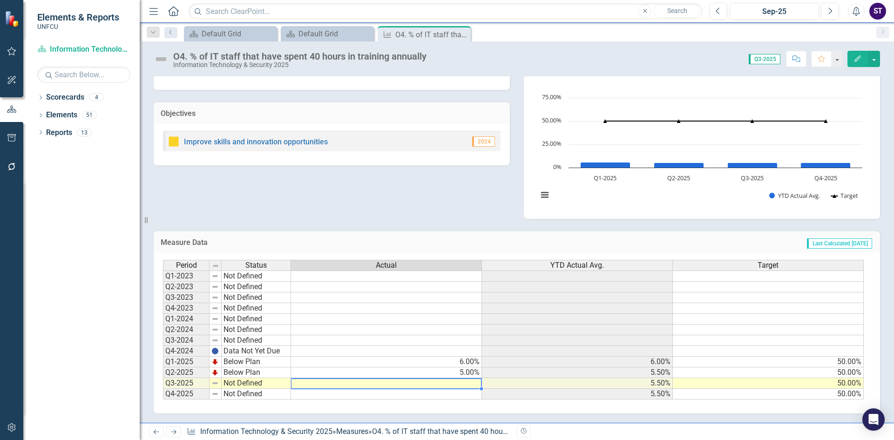
click at [468, 384] on td at bounding box center [386, 383] width 191 height 11
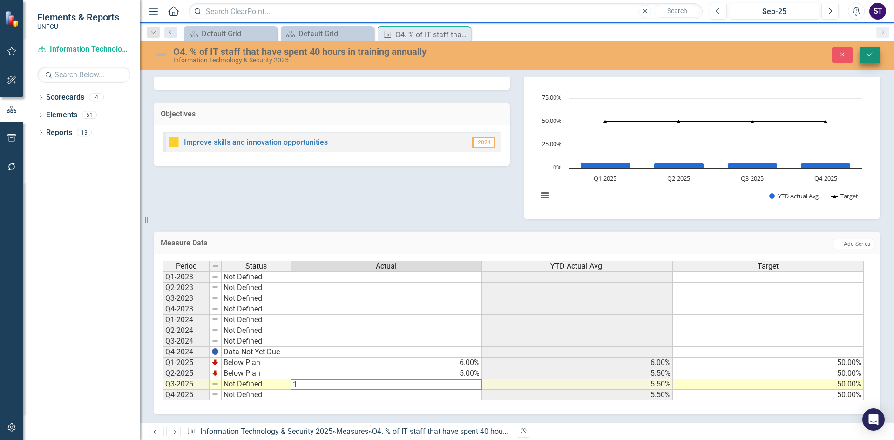
type textarea "1"
click at [873, 57] on icon "Save" at bounding box center [870, 54] width 8 height 7
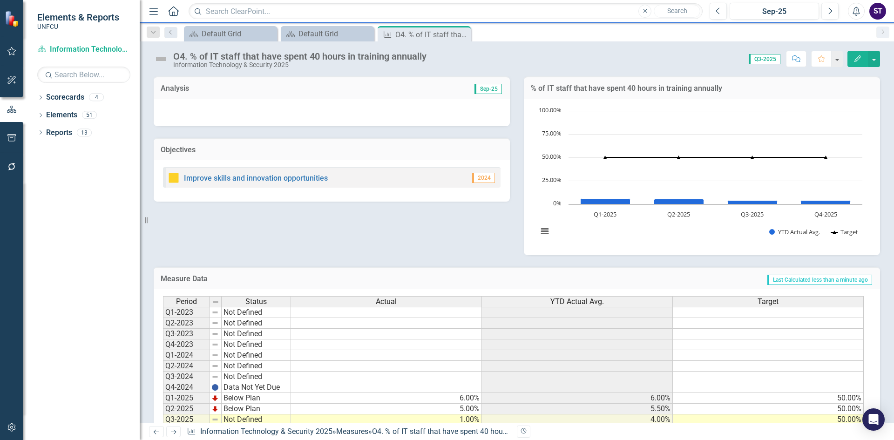
scroll to position [27, 0]
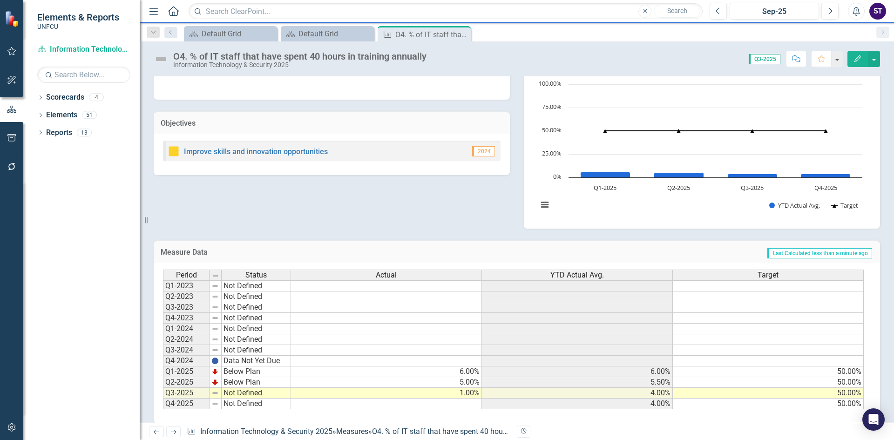
click at [262, 392] on td "Not Defined" at bounding box center [256, 393] width 69 height 11
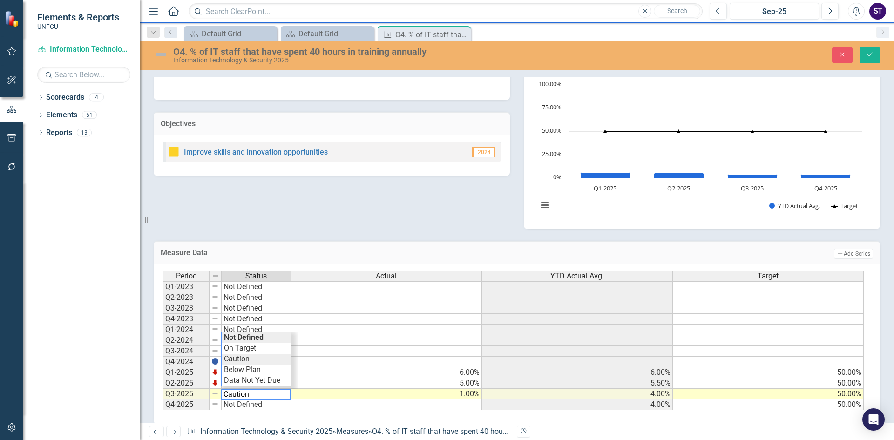
click at [244, 364] on div "Period Status Actual YTD Actual Avg. Target Q1-2023 Not Defined Q2-2023 Not Def…" at bounding box center [513, 341] width 701 height 140
click at [251, 395] on td "Caution" at bounding box center [256, 394] width 69 height 11
type textarea "Below Plan"
click at [243, 374] on div "Period Status Actual YTD Actual Avg. Target Q1-2023 Not Defined Q2-2023 Not Def…" at bounding box center [513, 341] width 701 height 140
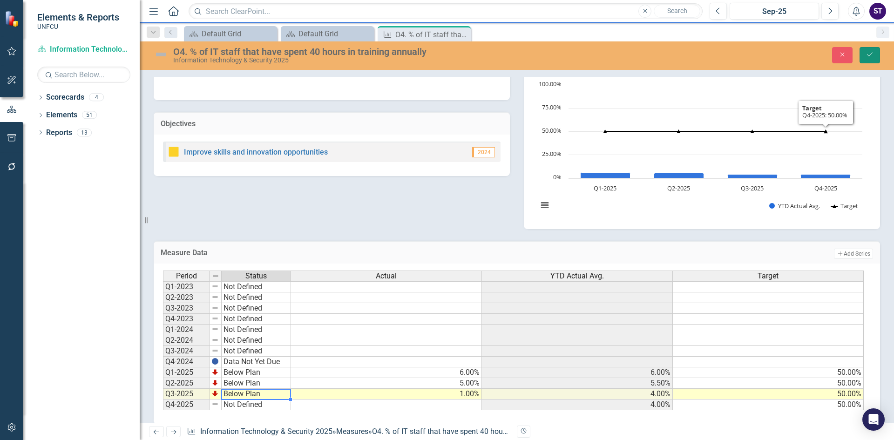
click at [878, 50] on button "Save" at bounding box center [870, 55] width 20 height 16
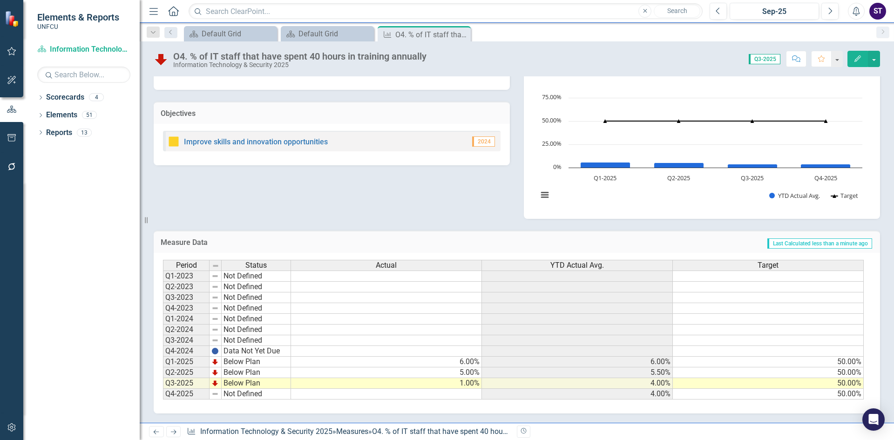
scroll to position [0, 0]
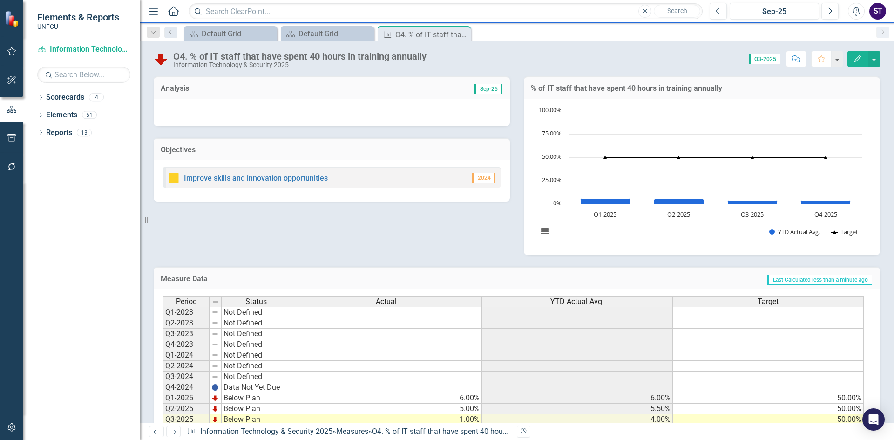
drag, startPoint x: 461, startPoint y: 35, endPoint x: 461, endPoint y: 40, distance: 4.7
click at [0, 0] on icon at bounding box center [0, 0] width 0 height 0
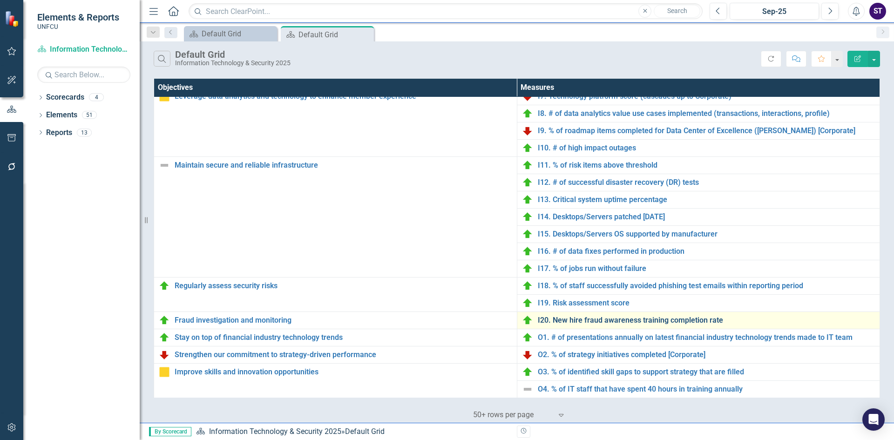
scroll to position [337, 0]
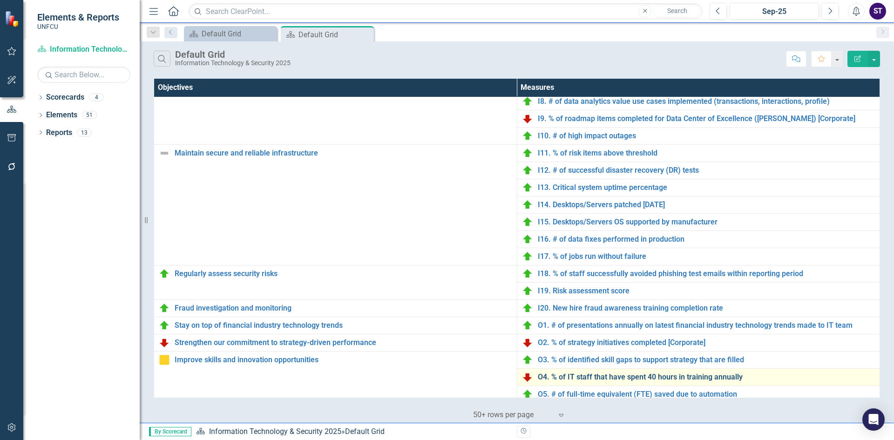
scroll to position [337, 0]
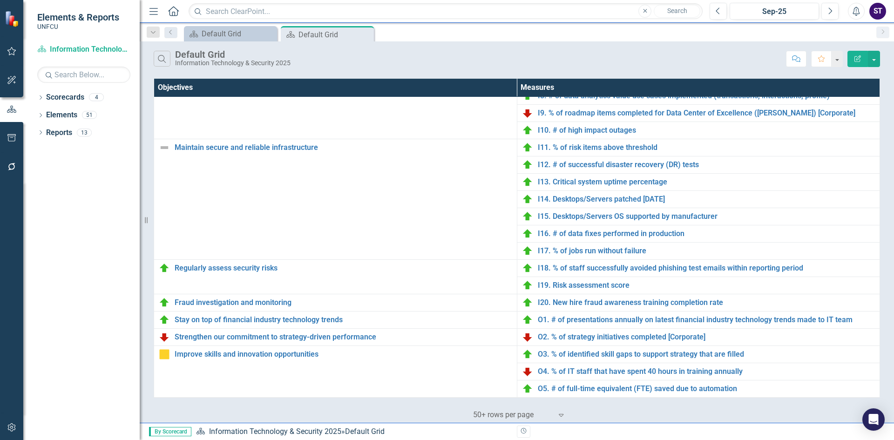
click at [547, 49] on div "Search Default Grid Information Technology & Security 2025 Comment Favorite Edi…" at bounding box center [517, 56] width 754 height 30
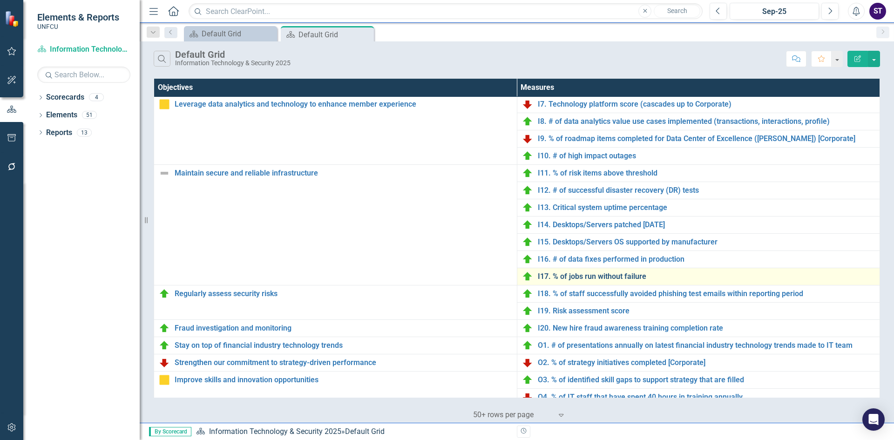
scroll to position [206, 0]
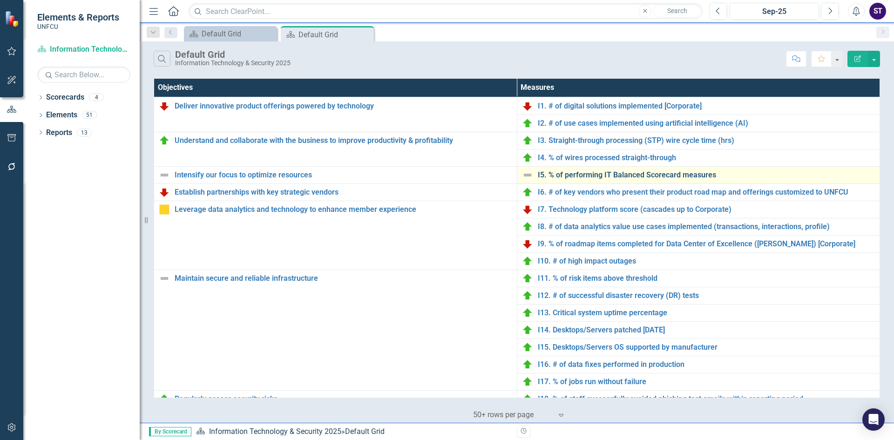
click at [561, 173] on link "I5. % of performing IT Balanced Scorecard measures" at bounding box center [707, 175] width 338 height 8
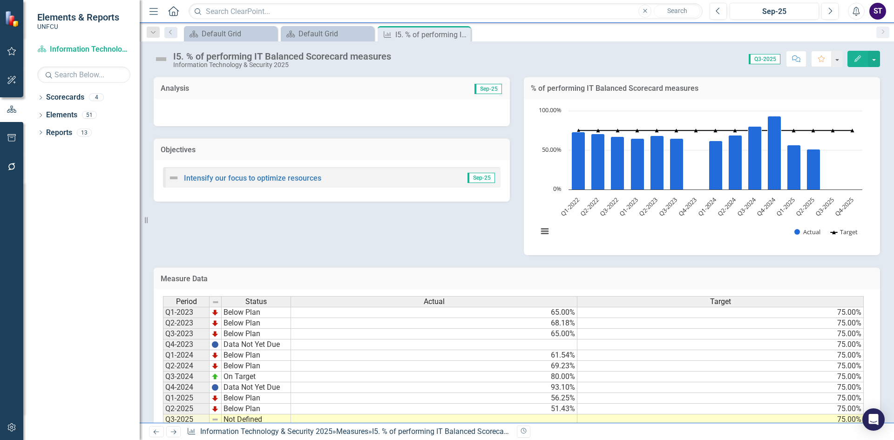
scroll to position [36, 0]
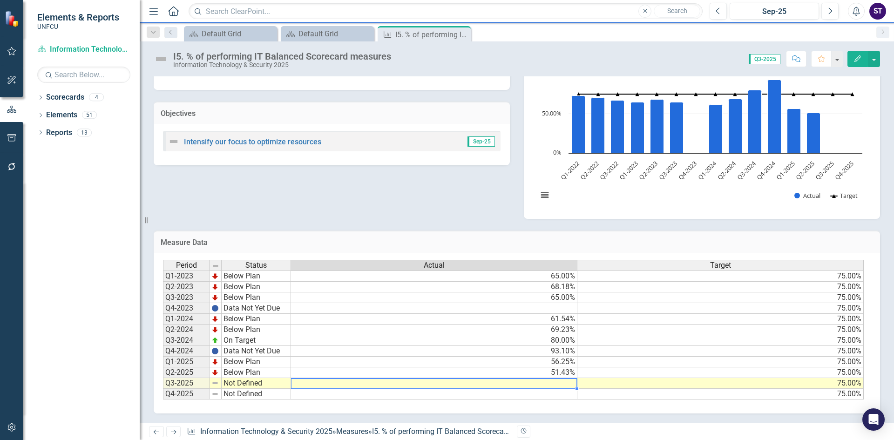
click at [521, 383] on td at bounding box center [434, 383] width 286 height 11
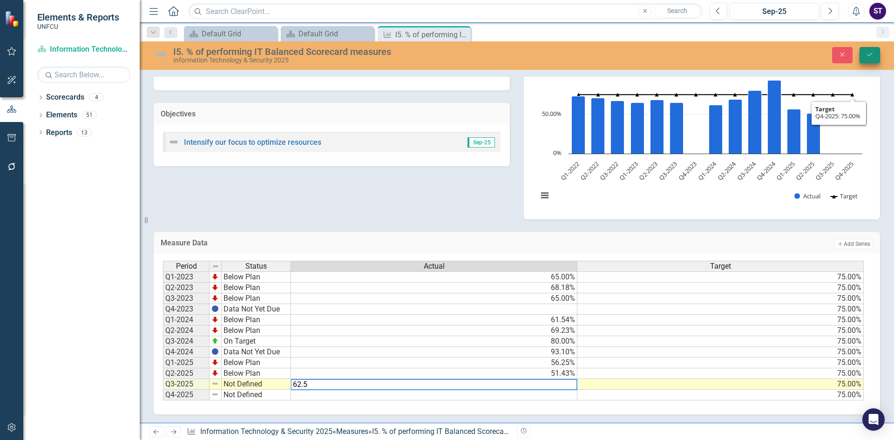
type textarea "62.5"
click at [874, 55] on button "Save" at bounding box center [870, 55] width 20 height 16
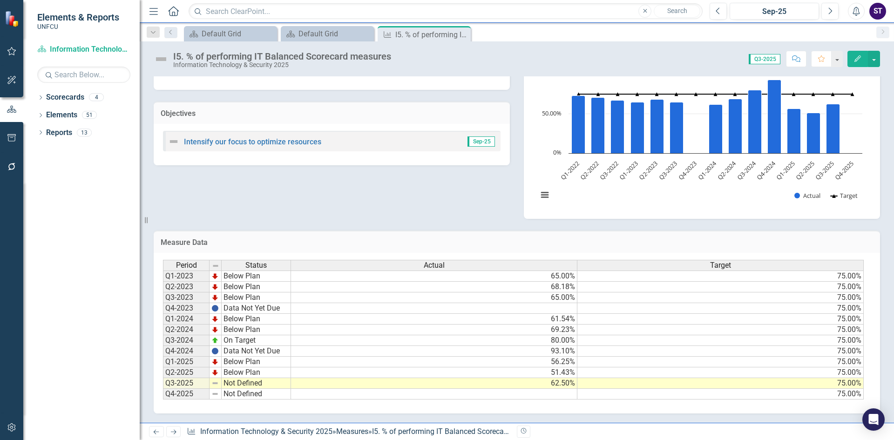
click at [249, 385] on td "Not Defined" at bounding box center [256, 383] width 69 height 11
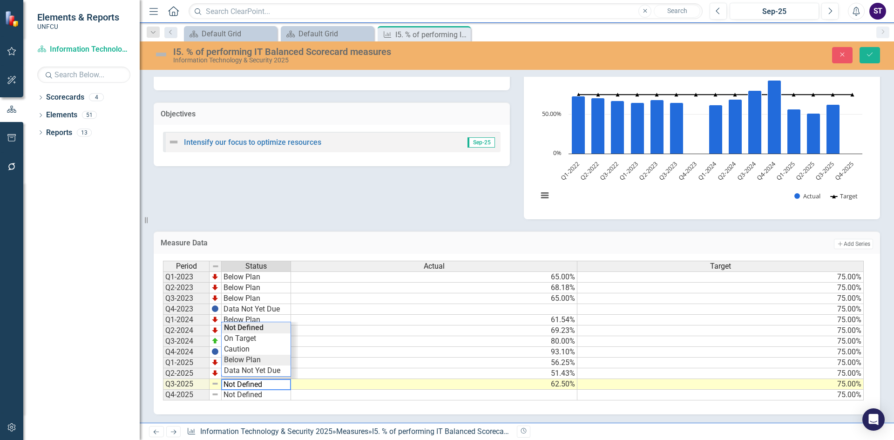
type textarea "Below Plan"
click at [247, 355] on div "Period Status Actual Target Q1-2023 Below Plan 65.00% 75.00% Q2-2023 Below Plan…" at bounding box center [513, 331] width 701 height 140
click at [873, 52] on icon "Save" at bounding box center [870, 54] width 8 height 7
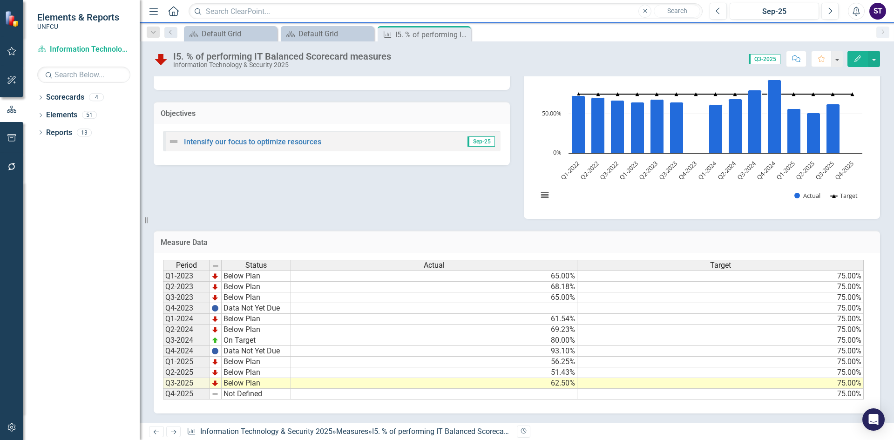
scroll to position [0, 0]
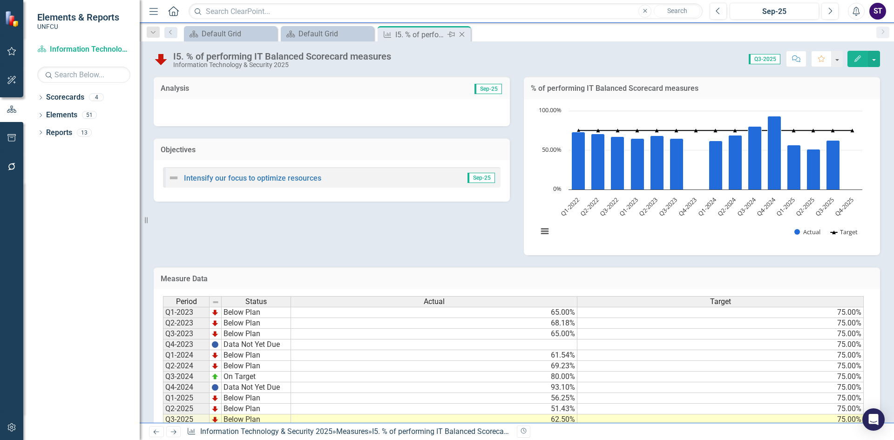
click at [460, 37] on icon "Close" at bounding box center [461, 34] width 9 height 7
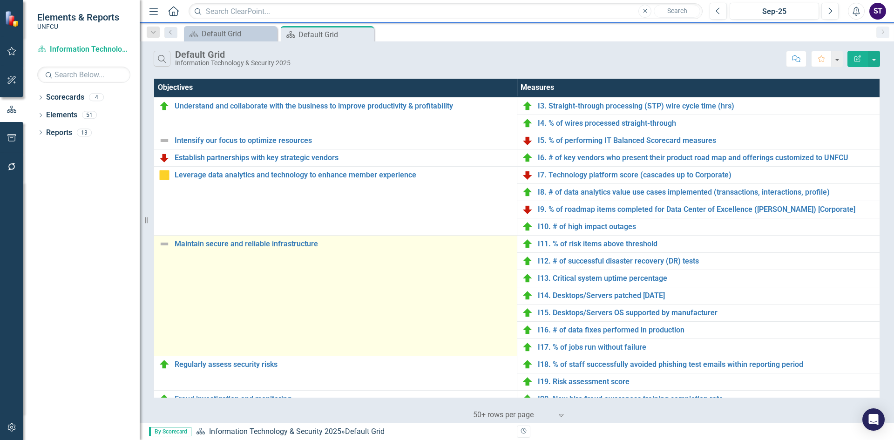
scroll to position [259, 0]
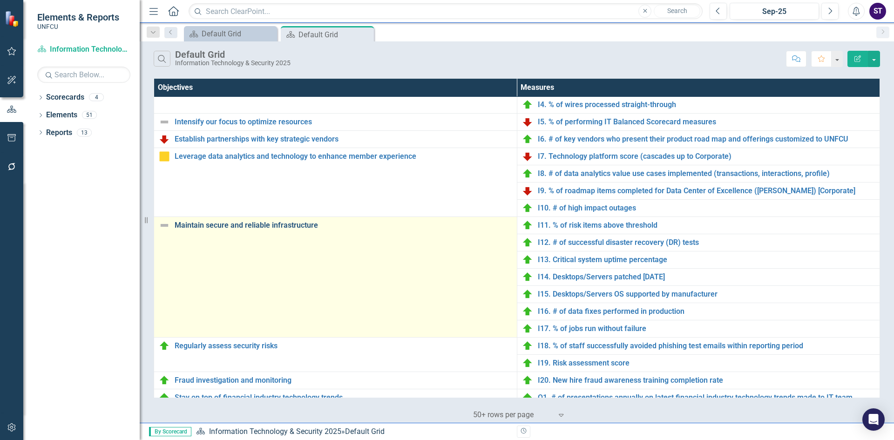
click at [286, 223] on link "Maintain secure and reliable infrastructure" at bounding box center [344, 225] width 338 height 8
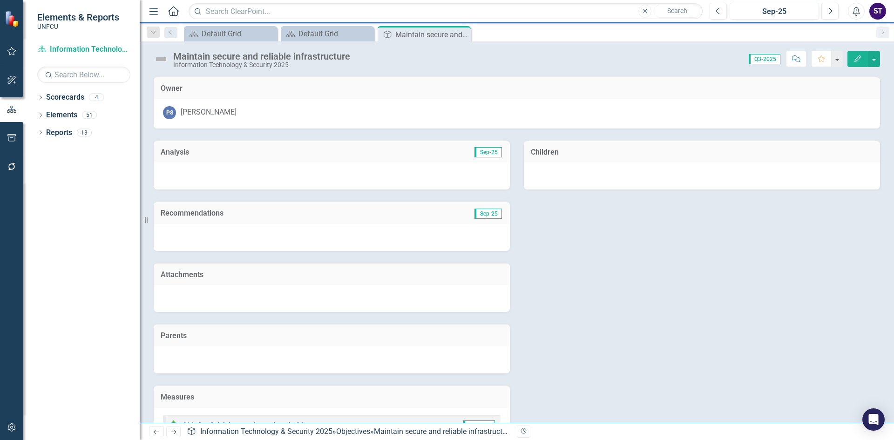
click at [856, 62] on button "Edit" at bounding box center [857, 59] width 20 height 16
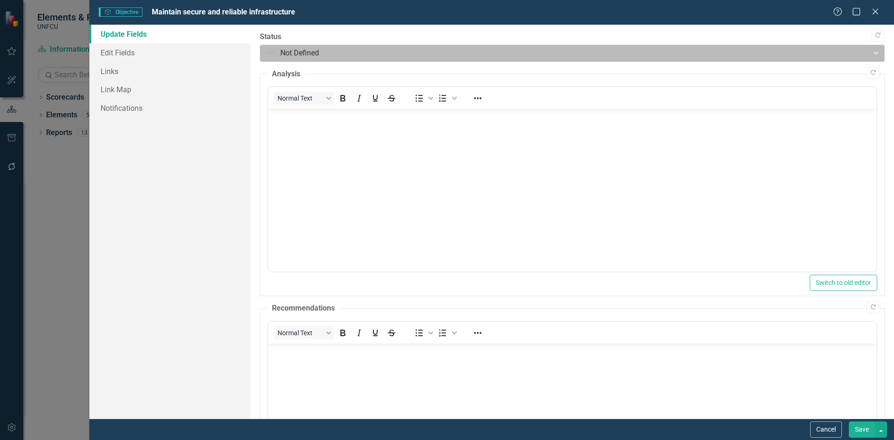
click at [316, 55] on div at bounding box center [564, 53] width 596 height 13
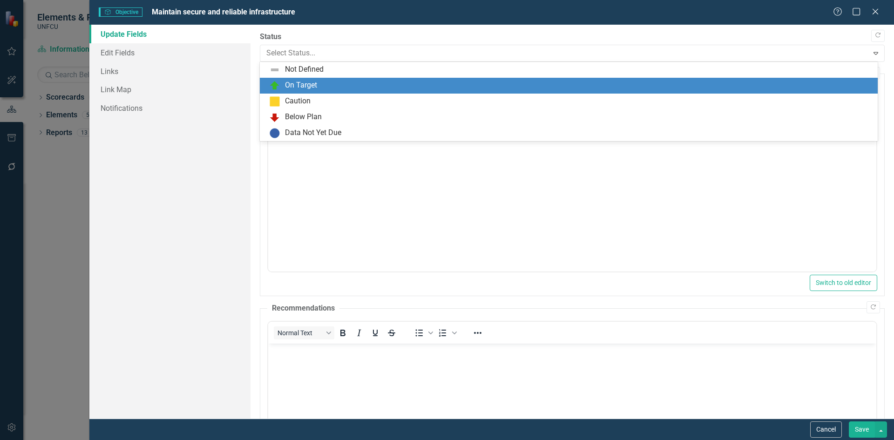
click at [302, 88] on div "On Target" at bounding box center [301, 85] width 32 height 11
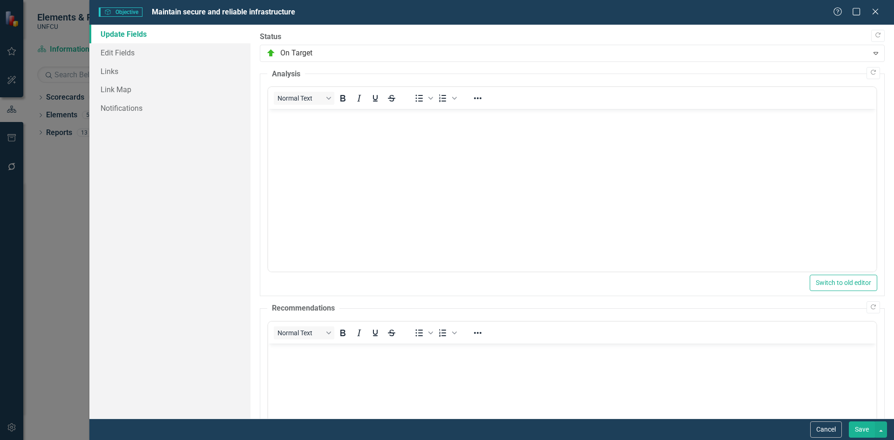
click at [862, 432] on button "Save" at bounding box center [862, 429] width 26 height 16
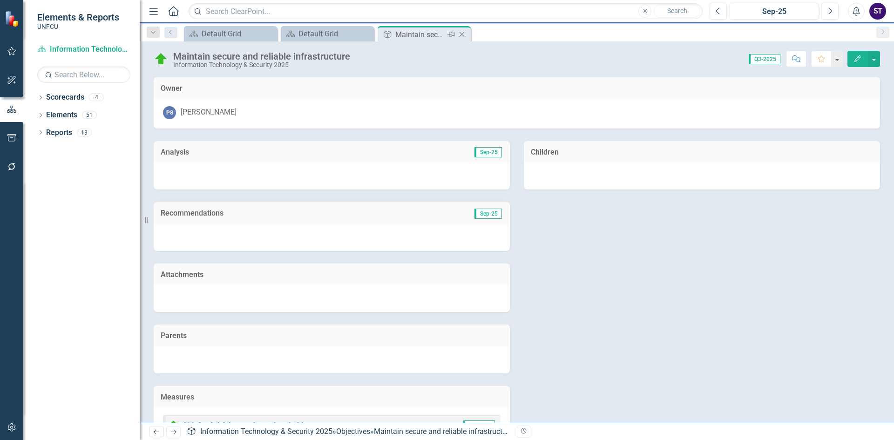
click at [461, 33] on icon "Close" at bounding box center [461, 34] width 9 height 7
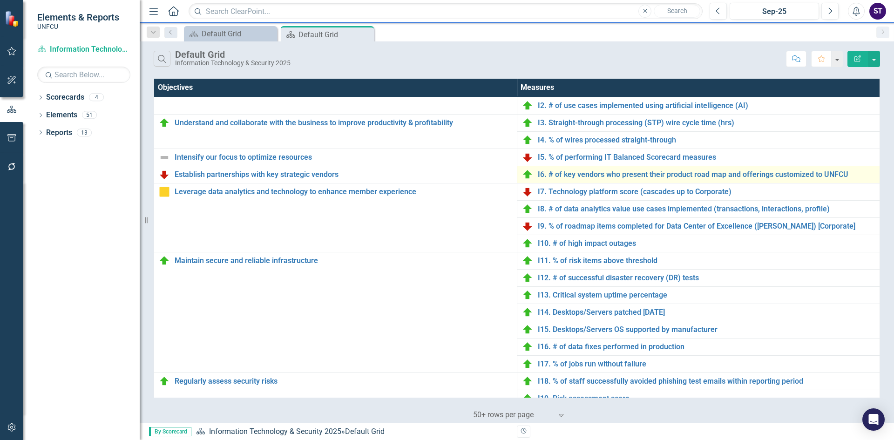
scroll to position [203, 0]
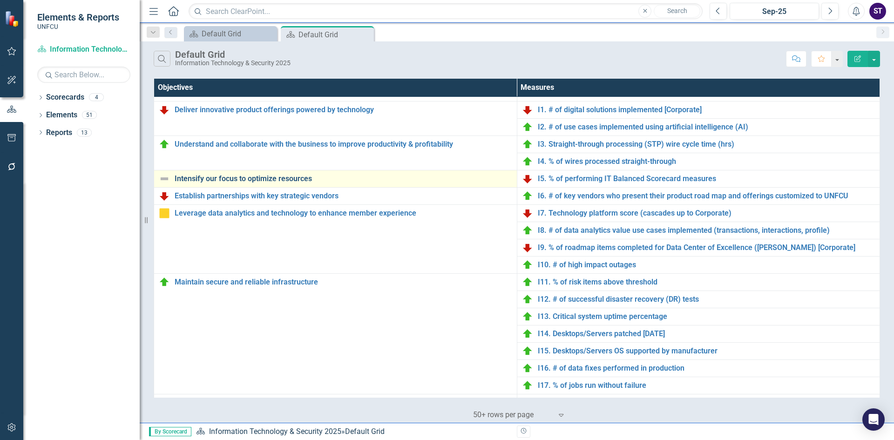
click at [272, 181] on link "Intensify our focus to optimize resources" at bounding box center [344, 179] width 338 height 8
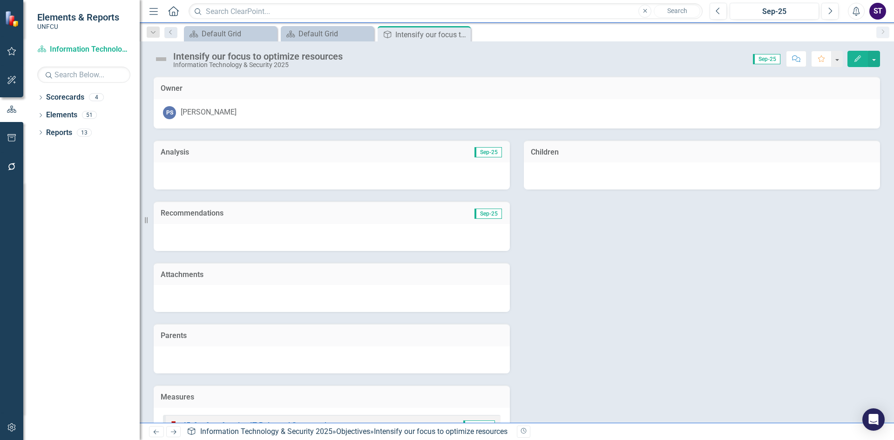
click at [859, 59] on icon "button" at bounding box center [857, 58] width 7 height 7
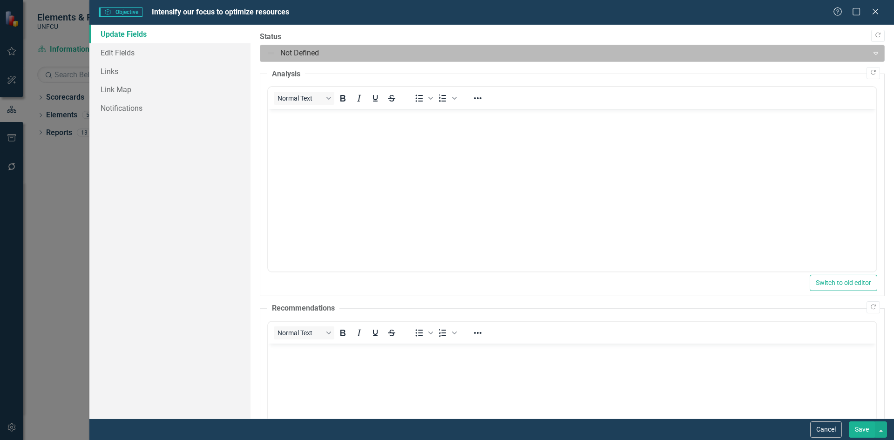
click at [300, 57] on div at bounding box center [564, 53] width 596 height 13
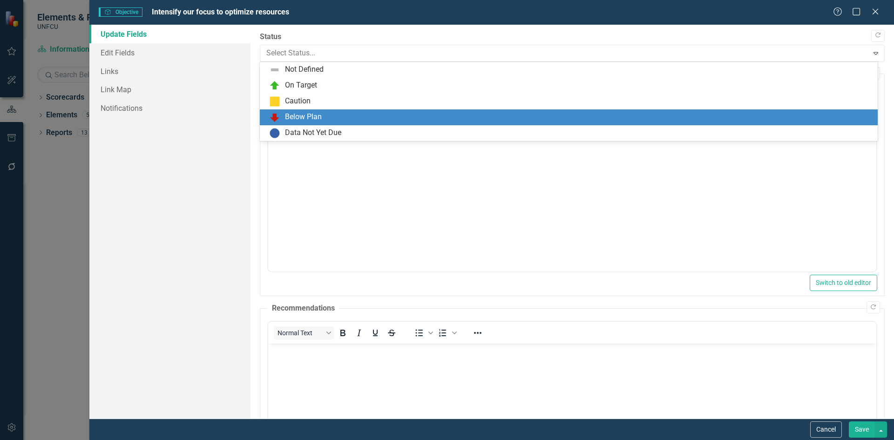
click at [296, 112] on div "Below Plan" at bounding box center [303, 117] width 37 height 11
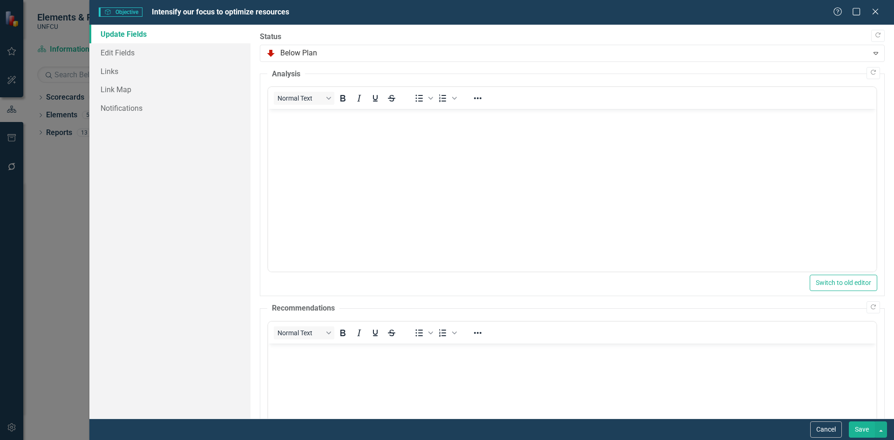
click at [858, 432] on button "Save" at bounding box center [862, 429] width 26 height 16
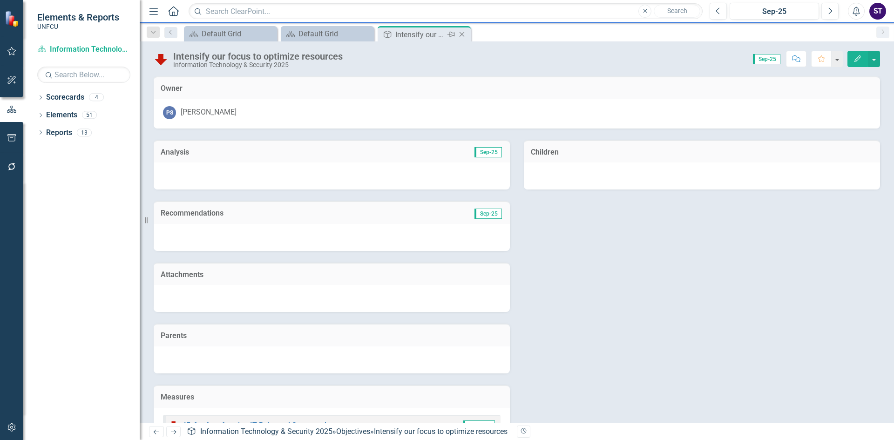
click at [464, 34] on icon "Close" at bounding box center [461, 34] width 9 height 7
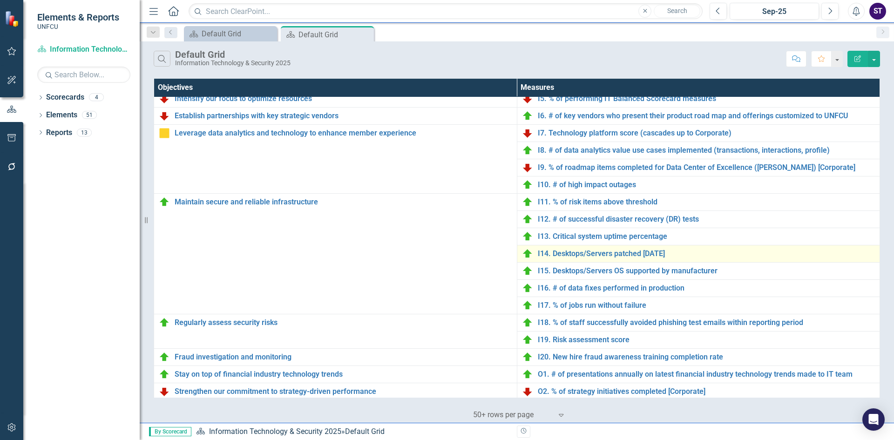
scroll to position [337, 0]
